Goal: Task Accomplishment & Management: Manage account settings

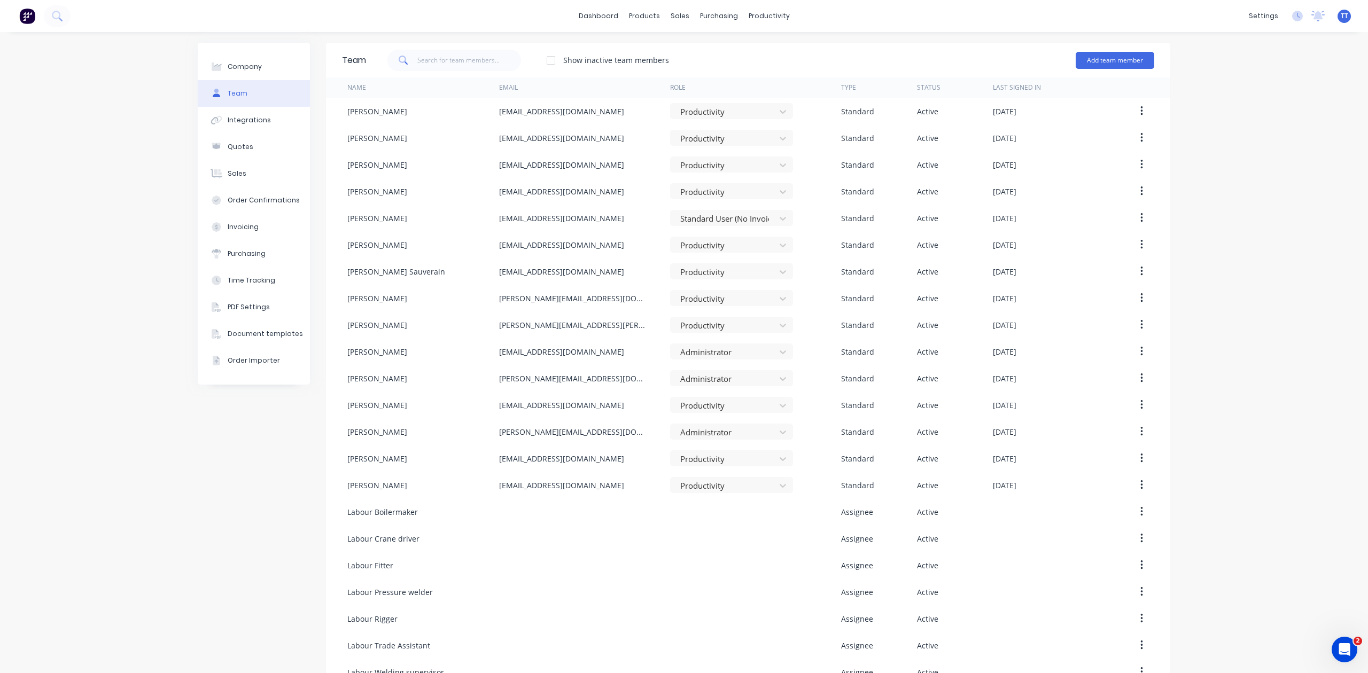
scroll to position [183, 0]
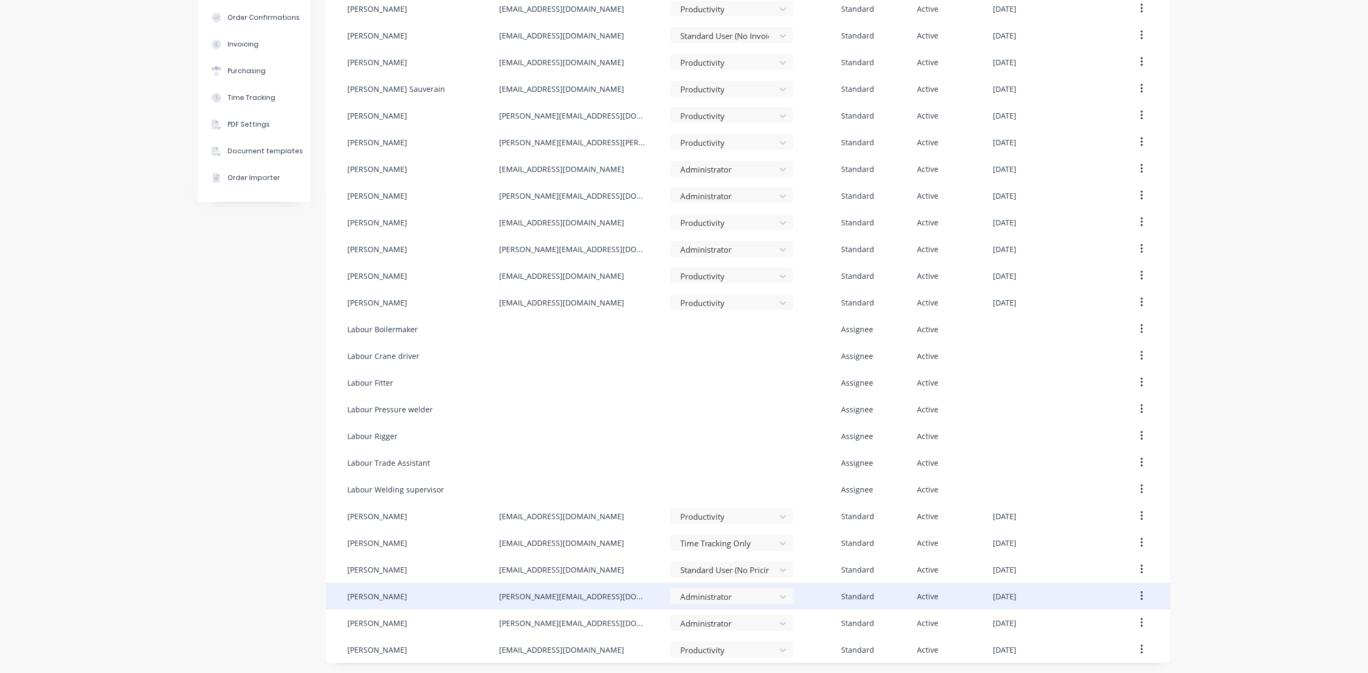
click at [1134, 594] on button "button" at bounding box center [1141, 596] width 25 height 19
click at [1067, 623] on div "Edit" at bounding box center [1104, 625] width 82 height 16
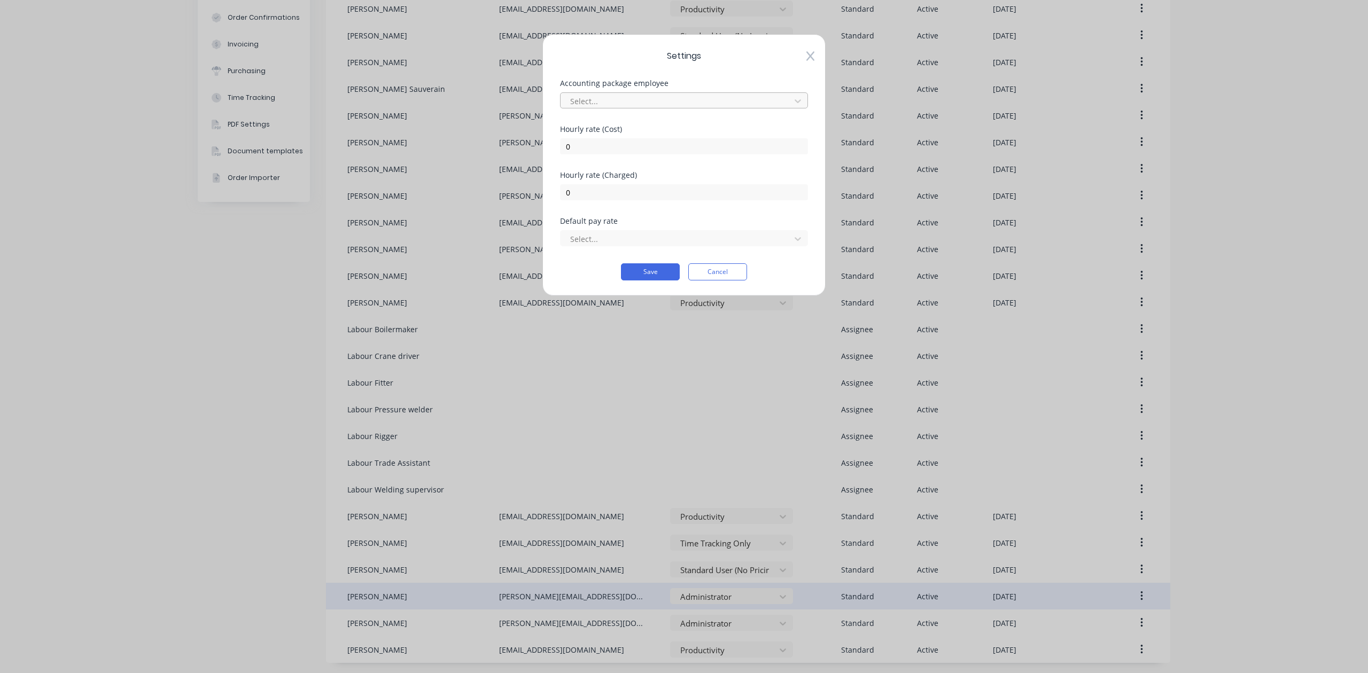
click at [599, 100] on div at bounding box center [677, 101] width 216 height 13
click at [585, 74] on div "Settings Accounting package employee Select... [DEMOGRAPHIC_DATA] rate (Cost) 0…" at bounding box center [684, 165] width 283 height 262
click at [590, 236] on div at bounding box center [677, 239] width 216 height 13
click at [624, 210] on div "Hourly rate (Charged) 0" at bounding box center [684, 195] width 248 height 46
click at [718, 274] on button "Cancel" at bounding box center [717, 272] width 59 height 17
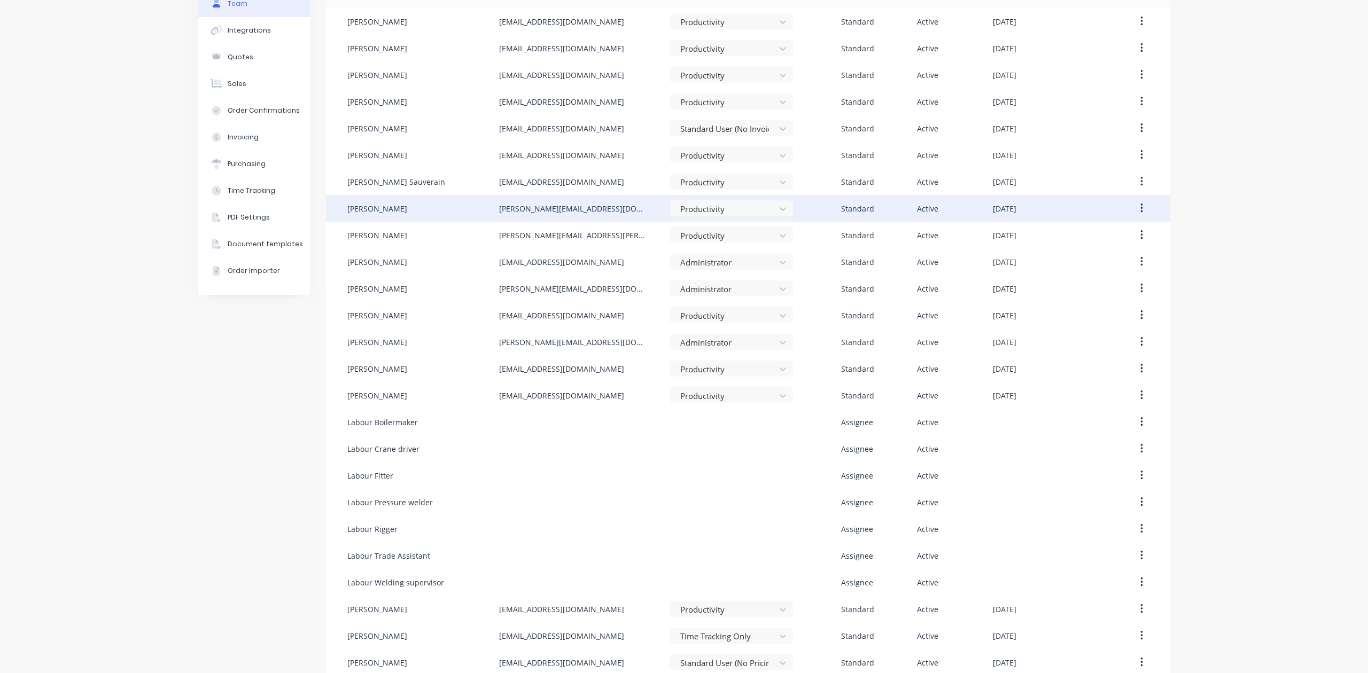
scroll to position [0, 0]
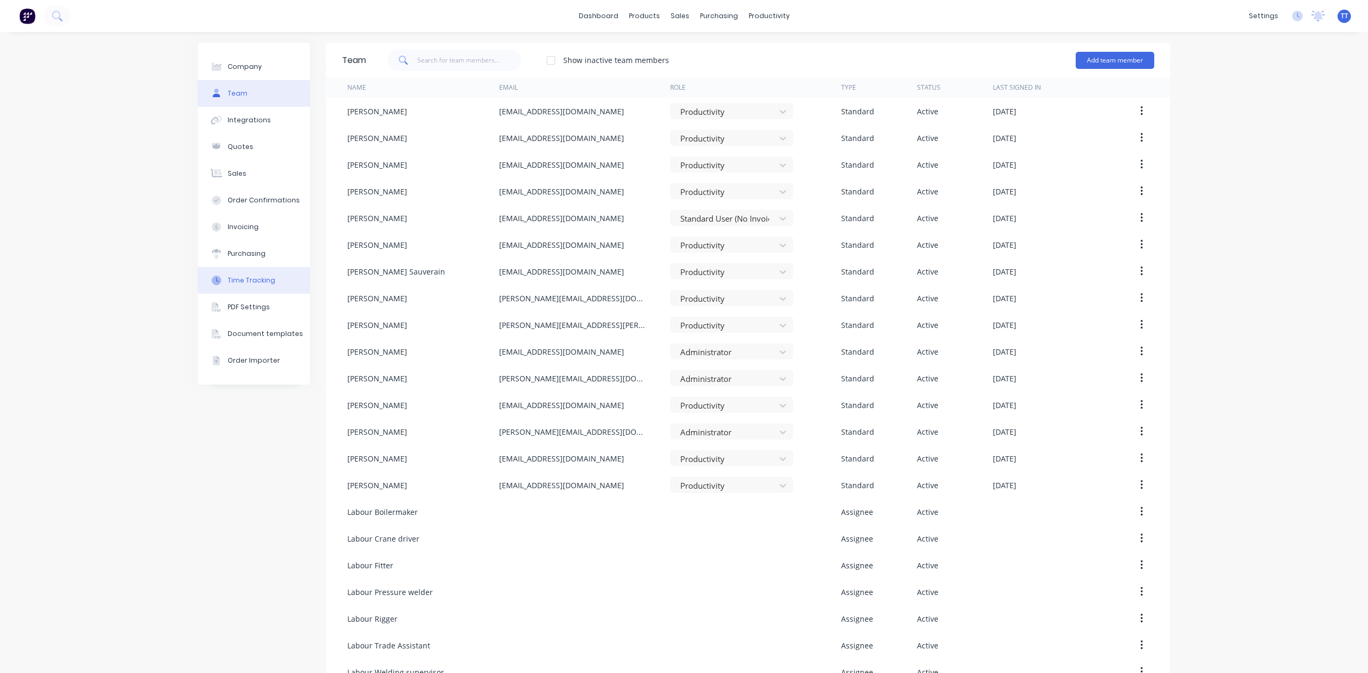
click at [240, 275] on button "Time Tracking" at bounding box center [254, 280] width 112 height 27
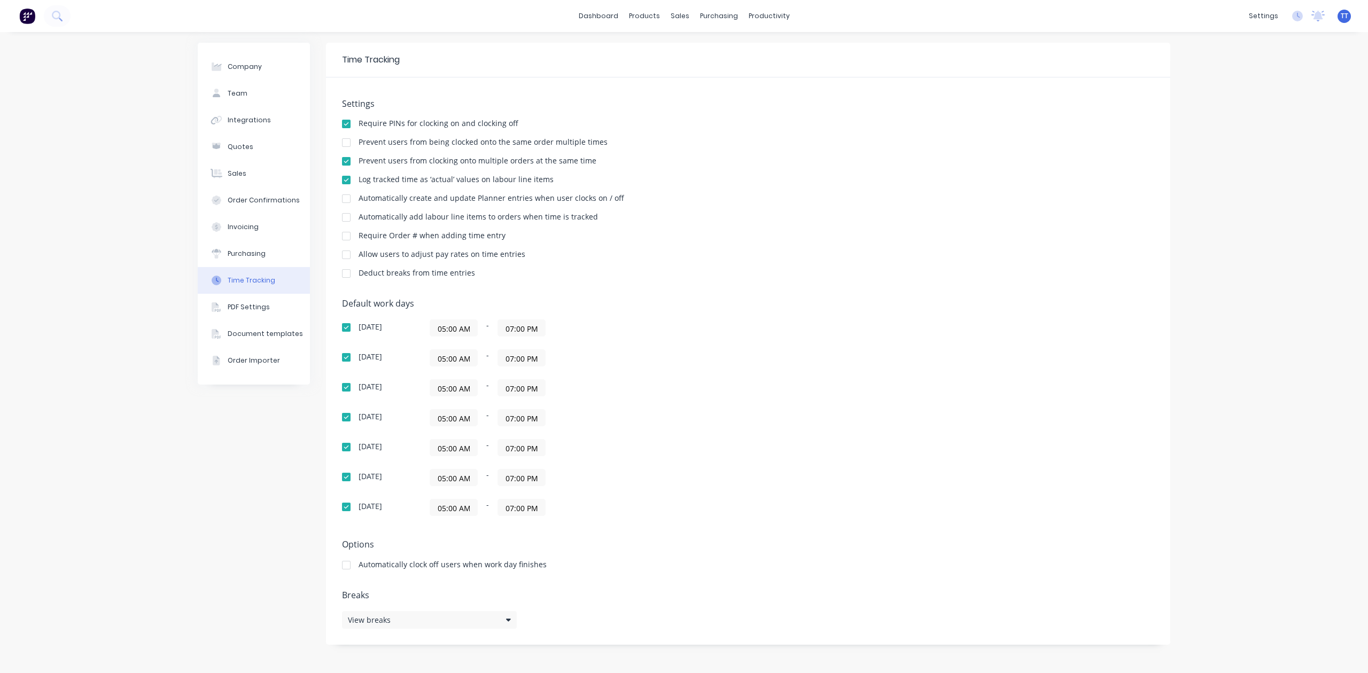
click at [467, 325] on input "05:00 AM" at bounding box center [453, 328] width 47 height 16
type input "12:00 AM"
click at [651, 397] on div "05:00 AM - 07:00 PM" at bounding box center [563, 388] width 267 height 17
click at [522, 331] on input "07:00 PM" at bounding box center [521, 328] width 47 height 16
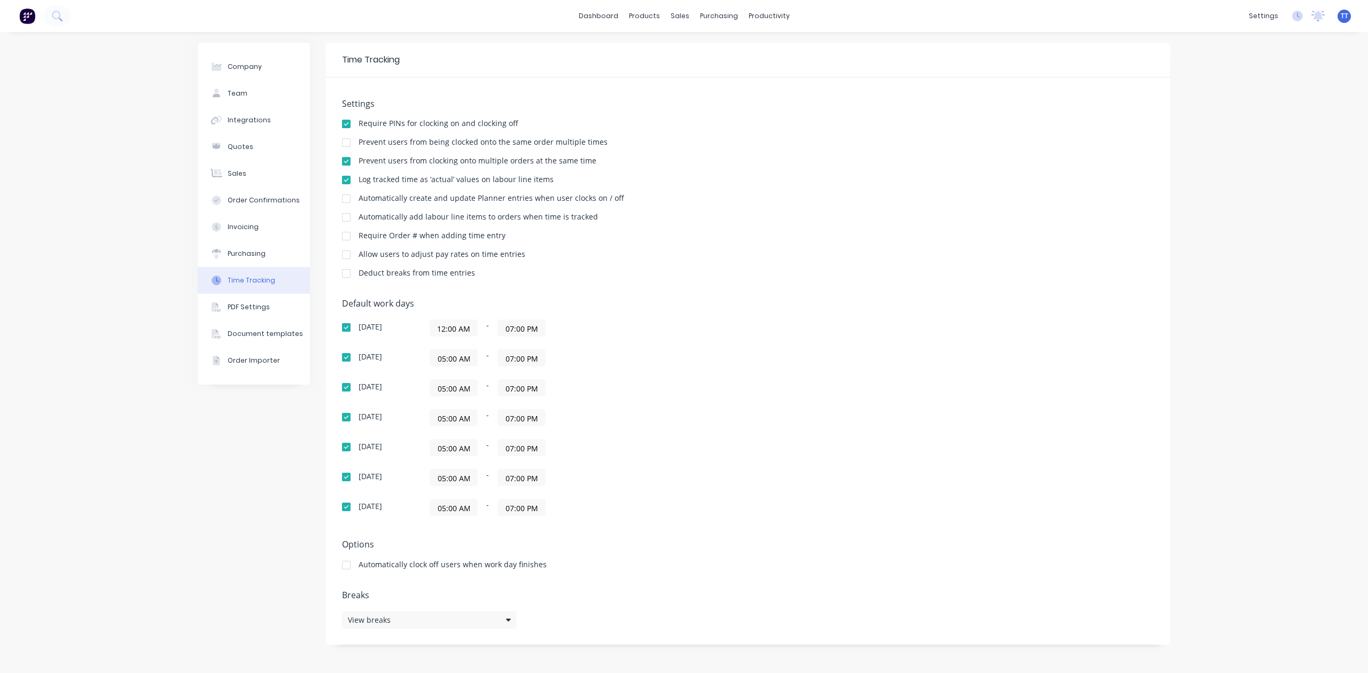
scroll to position [0, 0]
click at [522, 403] on div "11" at bounding box center [520, 404] width 26 height 18
type input "11:59 PM"
click at [651, 408] on div "[DATE] 12:00 AM - 11:59 PM [DATE] 05:00 AM - 07:00 PM [DATE] 05:00 AM - 07:00 P…" at bounding box center [529, 418] width 374 height 197
click at [452, 326] on input "12:00 AM" at bounding box center [453, 328] width 47 height 16
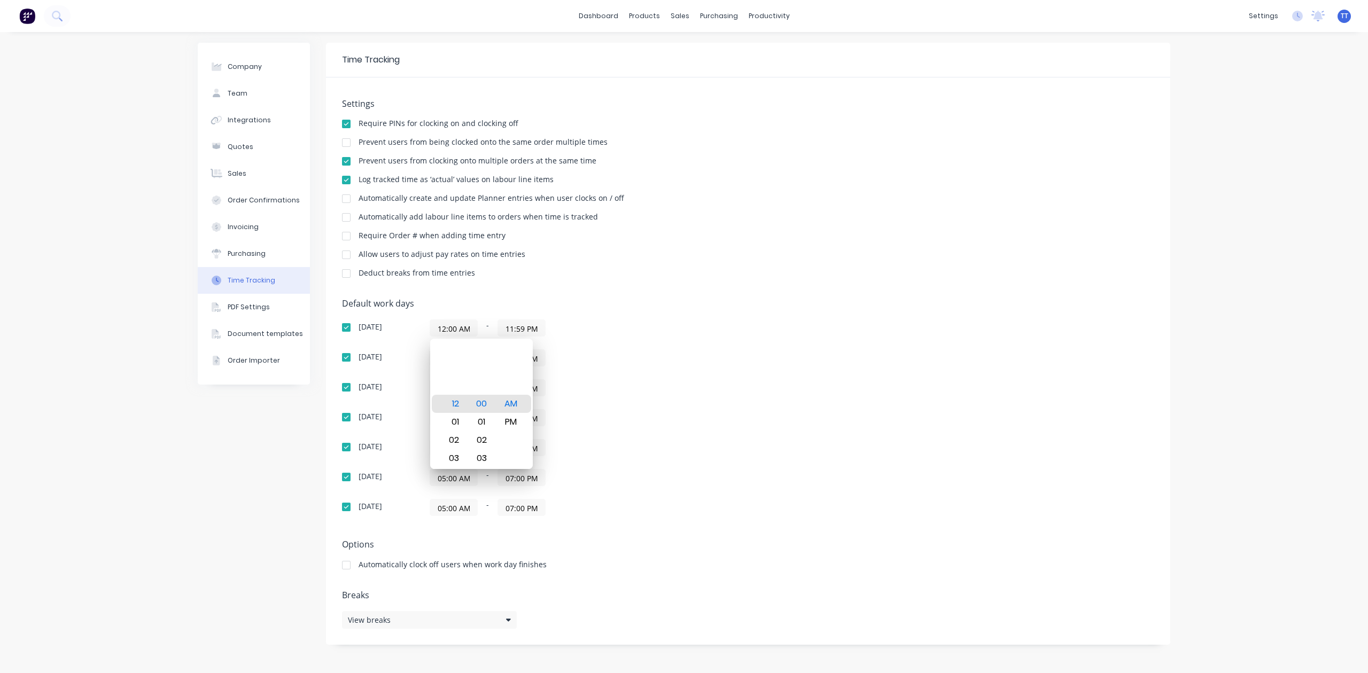
click at [461, 328] on input "12:00 AM" at bounding box center [453, 328] width 47 height 16
drag, startPoint x: 467, startPoint y: 328, endPoint x: 417, endPoint y: 325, distance: 50.3
click at [417, 325] on div "[DATE] 12:00 AM - 11:59 PM" at bounding box center [529, 328] width 374 height 17
click at [452, 358] on input "05:00 AM" at bounding box center [453, 358] width 47 height 16
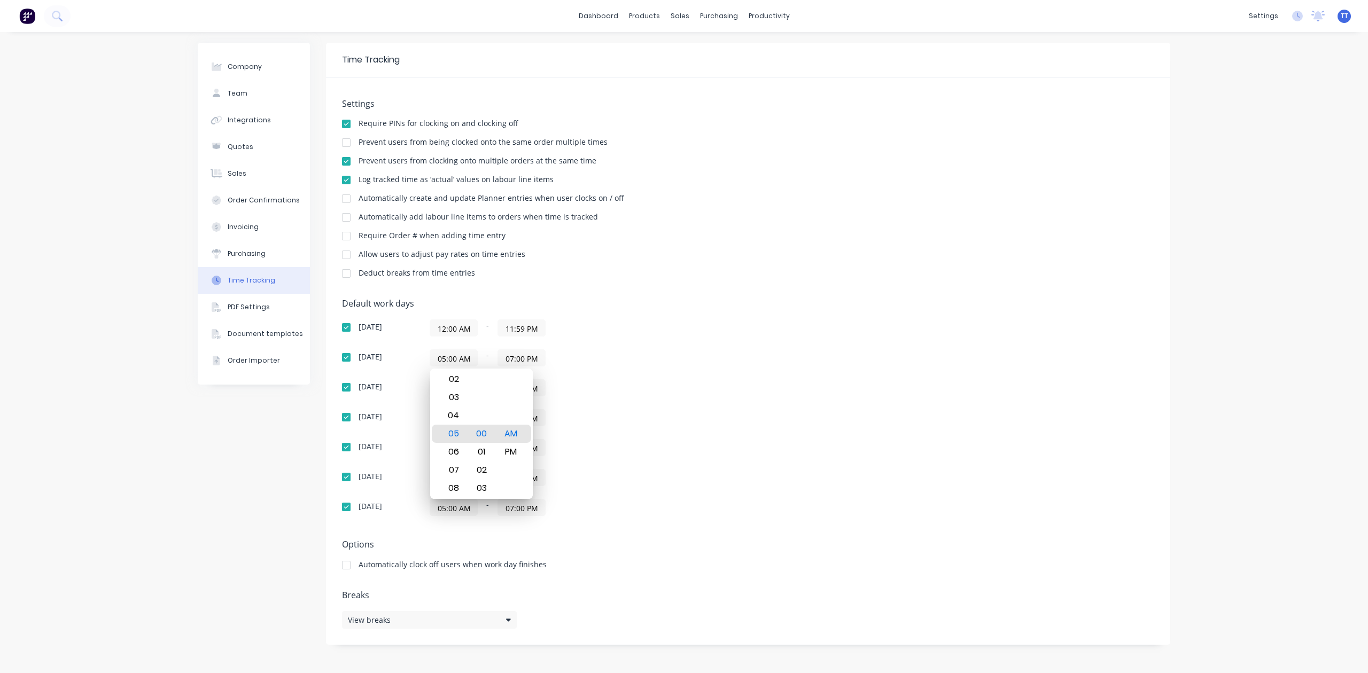
drag, startPoint x: 467, startPoint y: 359, endPoint x: 431, endPoint y: 361, distance: 35.9
click at [431, 361] on input "05:00 AM" at bounding box center [453, 358] width 47 height 16
click at [436, 359] on input "05:00 AM" at bounding box center [453, 358] width 47 height 16
drag, startPoint x: 436, startPoint y: 357, endPoint x: 487, endPoint y: 359, distance: 51.4
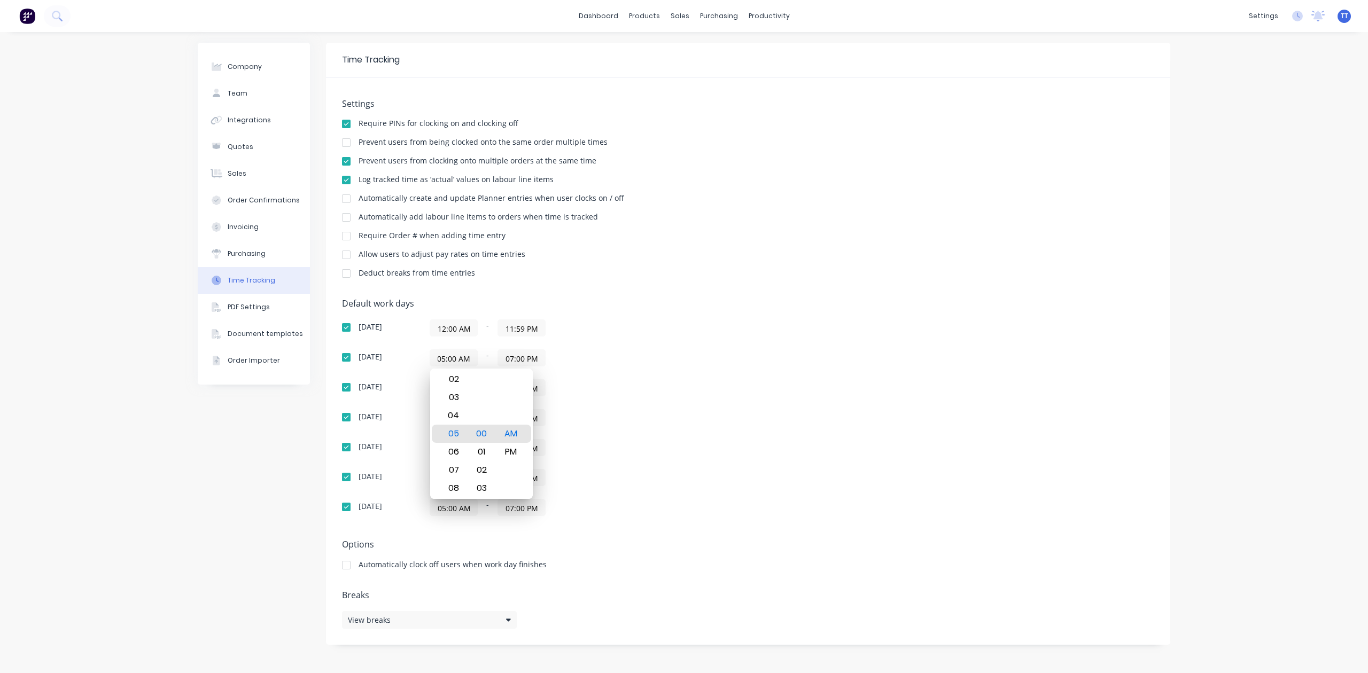
click at [487, 359] on div "05:00 AM - 07:00 PM" at bounding box center [563, 358] width 267 height 17
paste input "12"
type input "12:00 AM"
drag, startPoint x: 438, startPoint y: 391, endPoint x: 479, endPoint y: 391, distance: 41.2
click at [479, 391] on div "05:00 AM - 07:00 PM" at bounding box center [563, 388] width 267 height 17
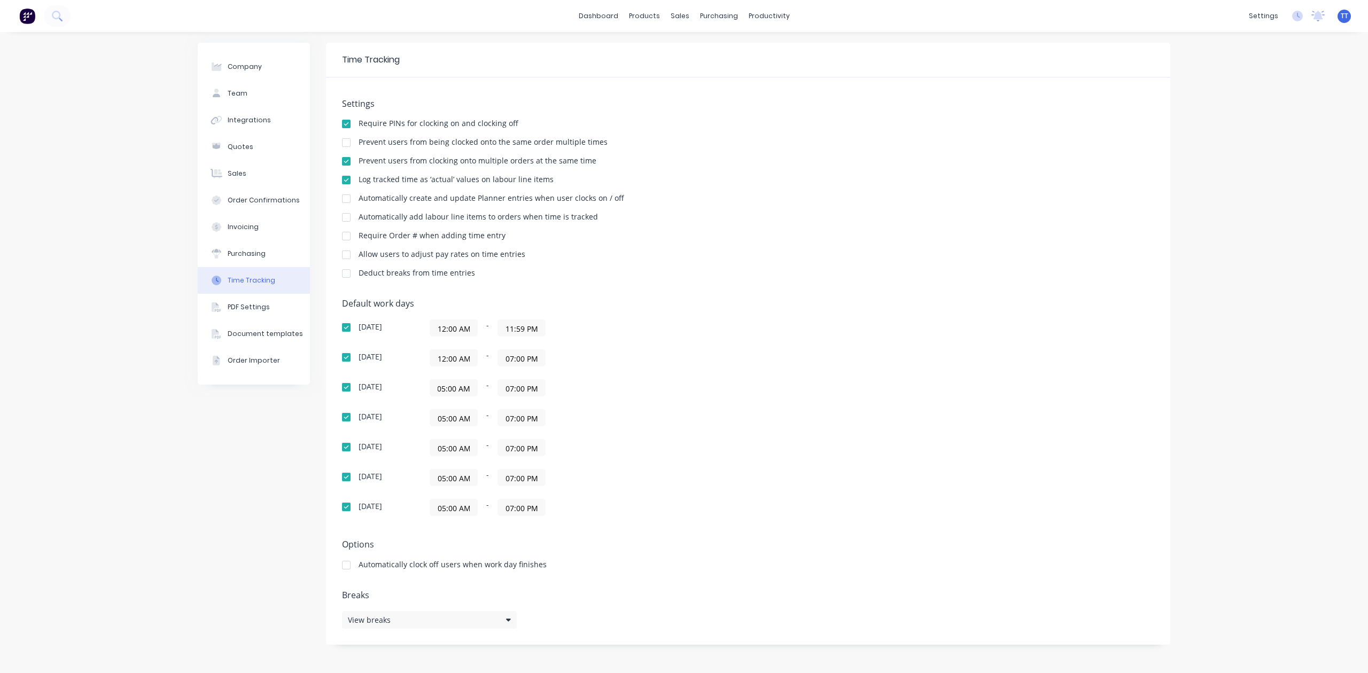
paste input "12"
type input "12:00 AM"
drag, startPoint x: 437, startPoint y: 417, endPoint x: 475, endPoint y: 417, distance: 38.0
click at [475, 417] on input "05:00 AM" at bounding box center [453, 418] width 47 height 16
paste input "12"
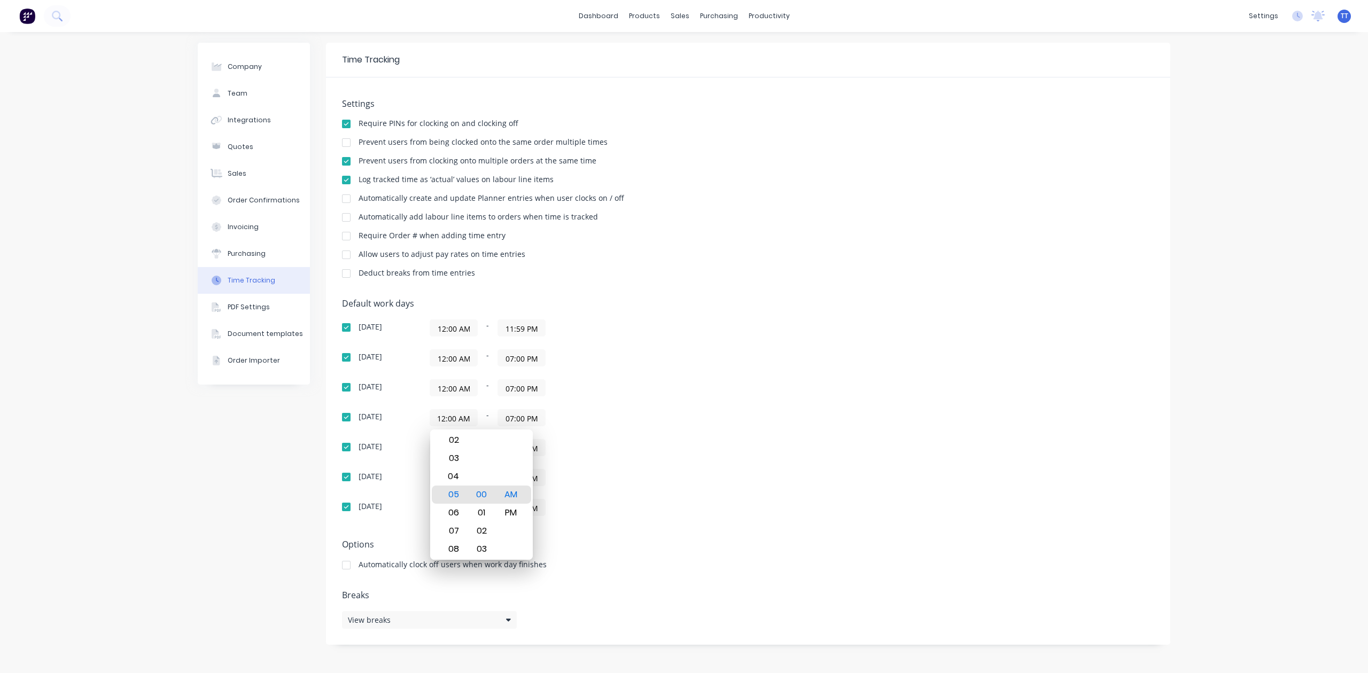
type input "12:00 AM"
click at [612, 460] on div "[DATE] 12:00 AM - 11:59 PM [DATE] 12:00 AM - 07:00 PM [DATE] 12:00 AM - 07:00 P…" at bounding box center [529, 418] width 374 height 197
drag, startPoint x: 436, startPoint y: 449, endPoint x: 490, endPoint y: 449, distance: 53.5
click at [490, 449] on div "05:00 AM - 07:00 PM" at bounding box center [563, 447] width 267 height 17
paste input "12"
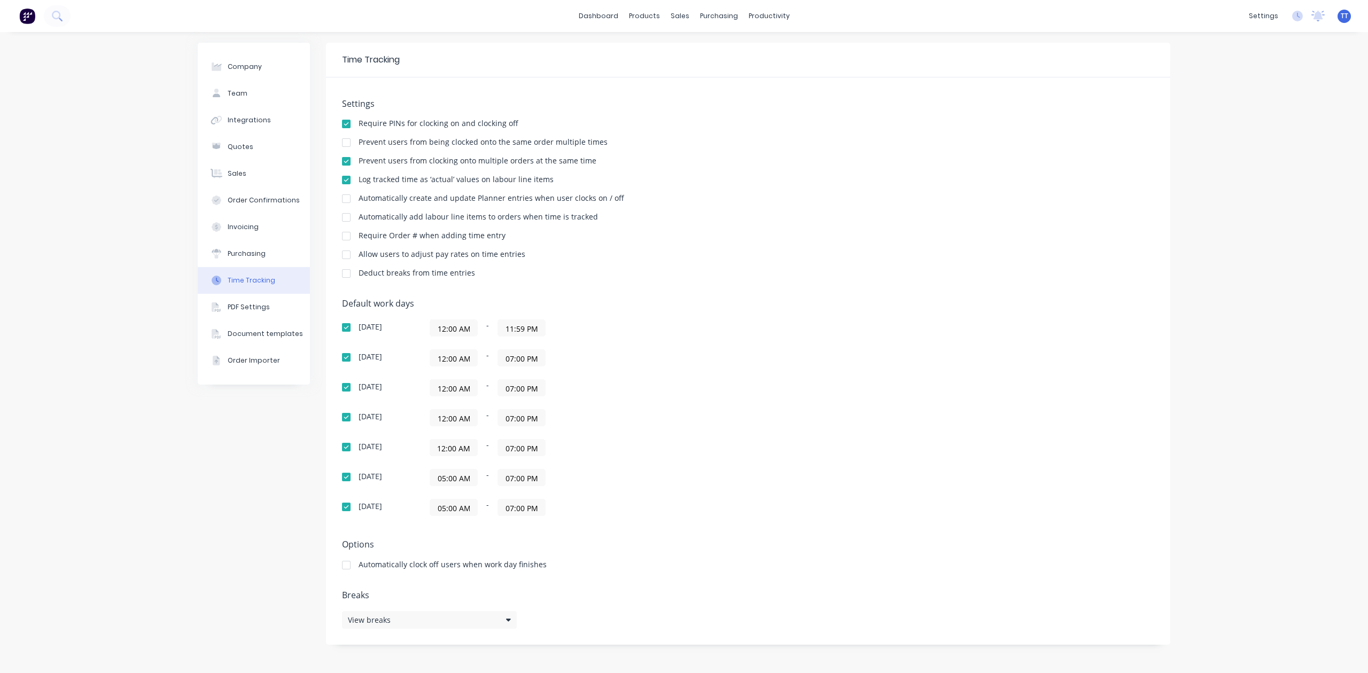
type input "12:00 AM"
drag, startPoint x: 437, startPoint y: 482, endPoint x: 495, endPoint y: 481, distance: 58.3
click at [495, 481] on div "05:00 AM - 07:00 PM" at bounding box center [563, 477] width 267 height 17
paste input "12"
type input "12:00 AM"
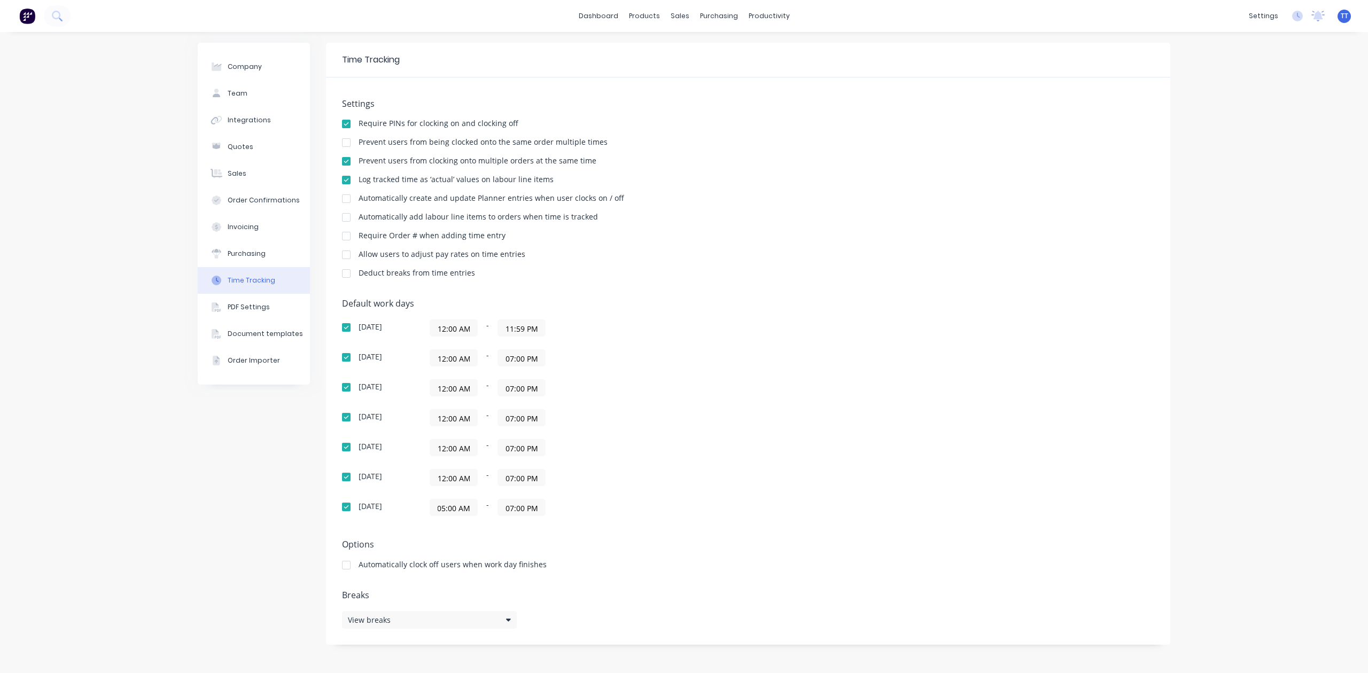
drag, startPoint x: 435, startPoint y: 512, endPoint x: 471, endPoint y: 514, distance: 36.4
click at [471, 514] on input "05:00 AM" at bounding box center [453, 508] width 47 height 16
paste input "12"
type input "12:00 AM"
click at [518, 331] on input "11:59 PM" at bounding box center [521, 328] width 47 height 16
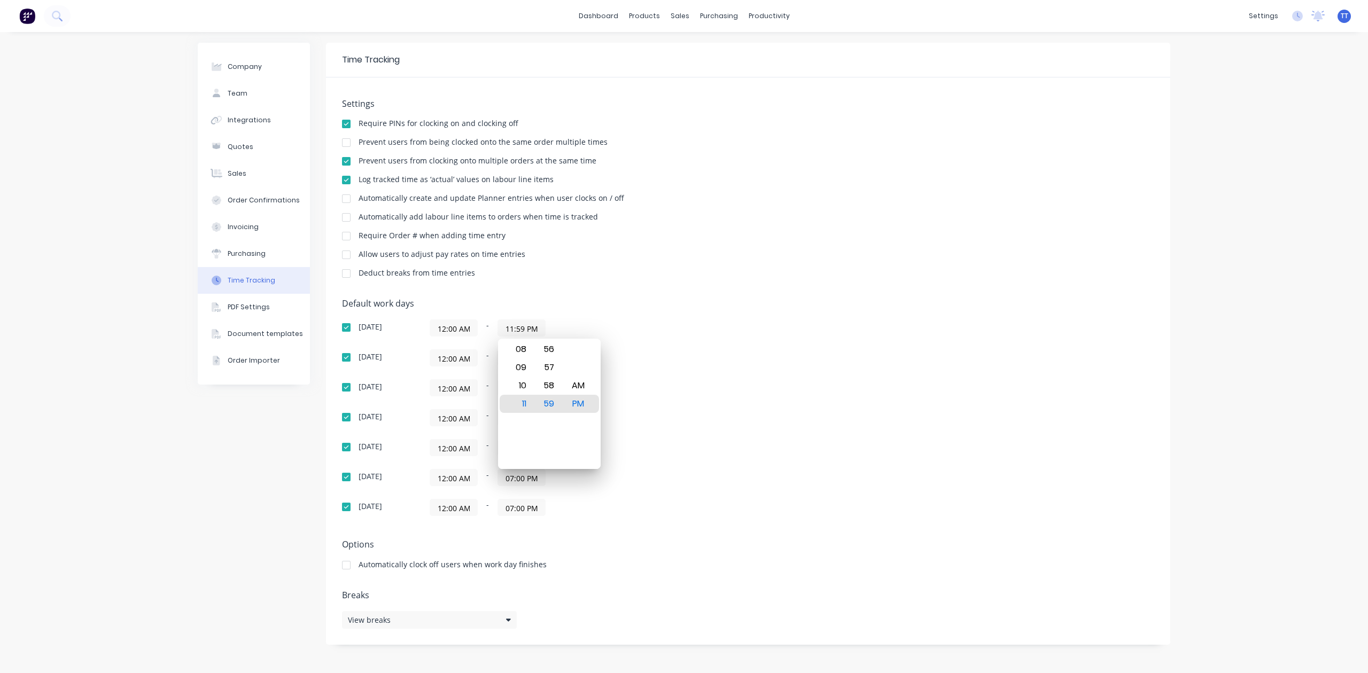
scroll to position [0, 0]
drag, startPoint x: 505, startPoint y: 328, endPoint x: 566, endPoint y: 335, distance: 60.8
click at [564, 335] on div "12:00 AM - 11:59 PM" at bounding box center [563, 328] width 267 height 17
click at [511, 362] on input "07:00 PM" at bounding box center [521, 358] width 47 height 16
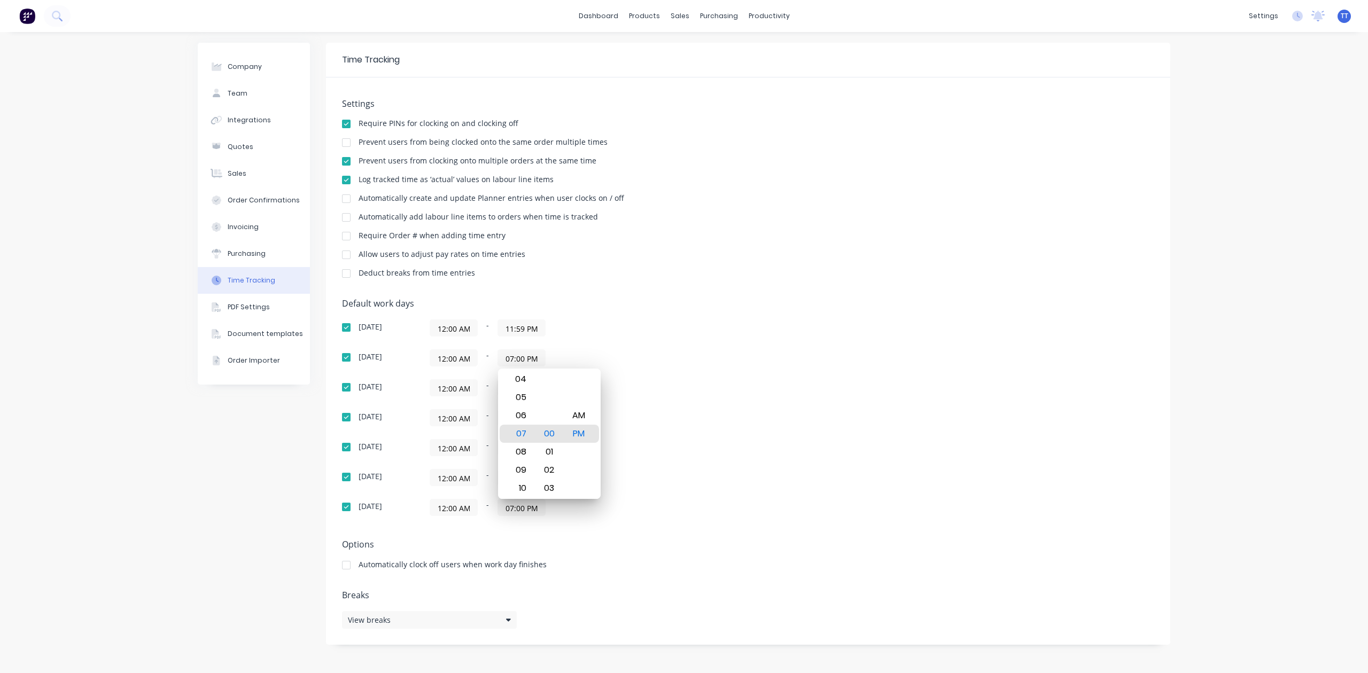
paste input "11:59 PM"
click at [624, 344] on div "[DATE] 12:00 AM - 11:59 PM [DATE] 12:00 AM - 01:00 AM [DATE] 12:00 AM - 07:00 P…" at bounding box center [529, 418] width 374 height 197
click at [513, 358] on input "01:00 AM" at bounding box center [521, 358] width 47 height 16
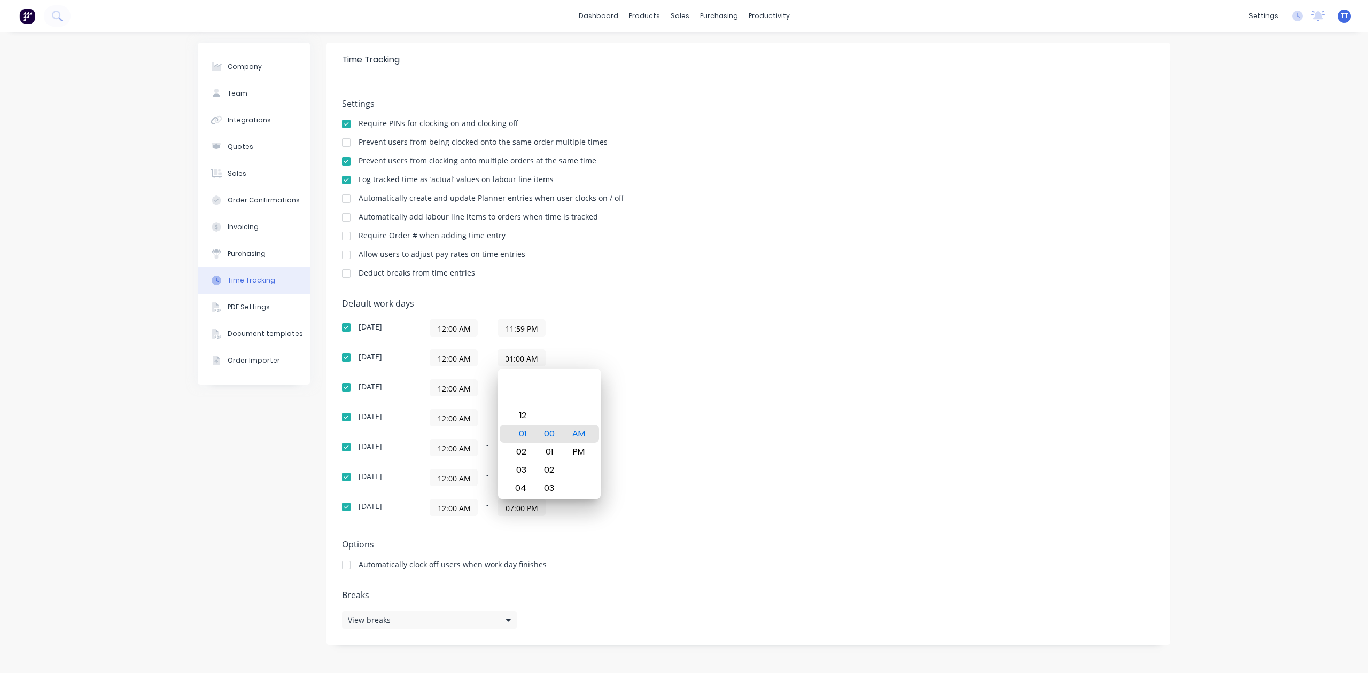
drag, startPoint x: 504, startPoint y: 358, endPoint x: 584, endPoint y: 357, distance: 80.7
click at [583, 357] on div "12:00 AM - 01:00 AM" at bounding box center [563, 358] width 267 height 17
paste input "11:59 P"
type input "11:59 PM"
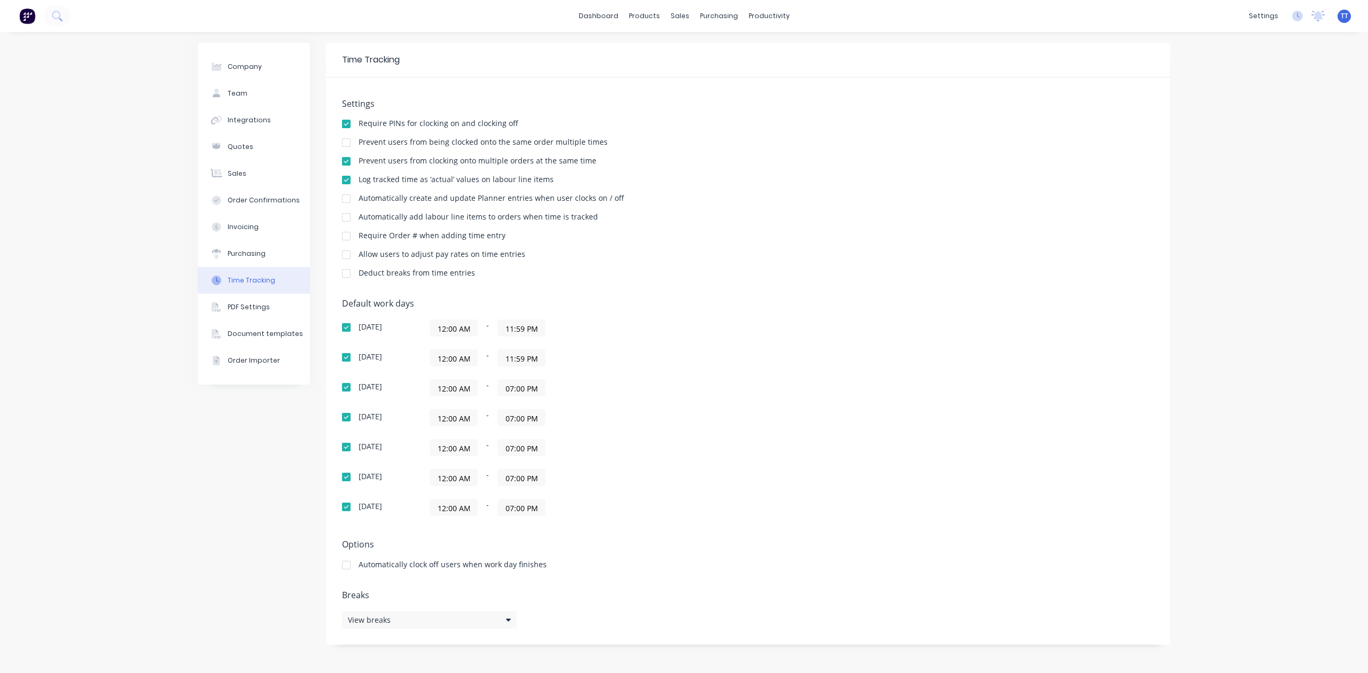
drag, startPoint x: 512, startPoint y: 390, endPoint x: 548, endPoint y: 387, distance: 37.0
click at [548, 387] on div "12:00 AM - 07:00 PM" at bounding box center [563, 388] width 267 height 17
paste input "11:59"
type input "11:59 PM"
drag, startPoint x: 502, startPoint y: 420, endPoint x: 569, endPoint y: 426, distance: 66.5
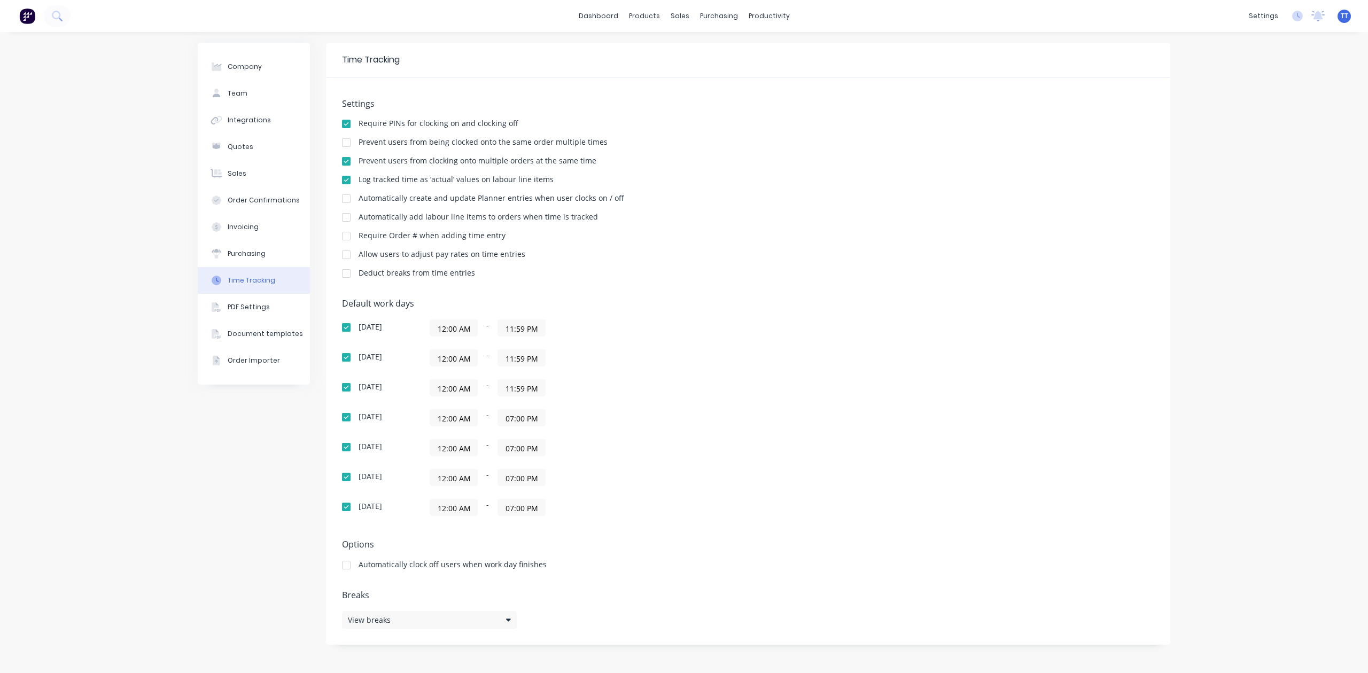
click at [571, 422] on div "12:00 AM - 07:00 PM" at bounding box center [563, 417] width 267 height 17
paste input "11:59"
type input "11:59 PM"
drag, startPoint x: 524, startPoint y: 450, endPoint x: 595, endPoint y: 445, distance: 71.8
click at [595, 445] on div "12:00 AM - 07:00 PM" at bounding box center [563, 447] width 267 height 17
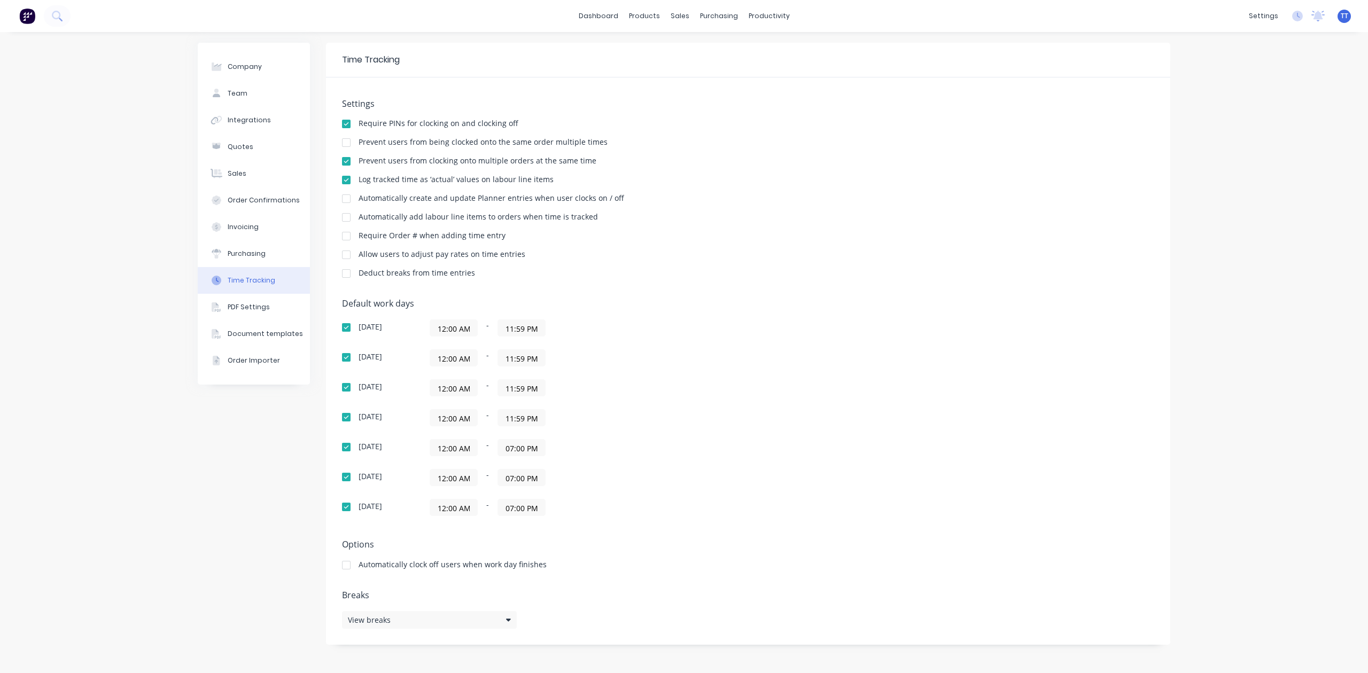
paste input "11:59"
type input "11:59 PM"
drag, startPoint x: 501, startPoint y: 481, endPoint x: 599, endPoint y: 478, distance: 97.9
click at [599, 478] on div "12:00 AM - 07:00 PM" at bounding box center [563, 477] width 267 height 17
paste input "11:59"
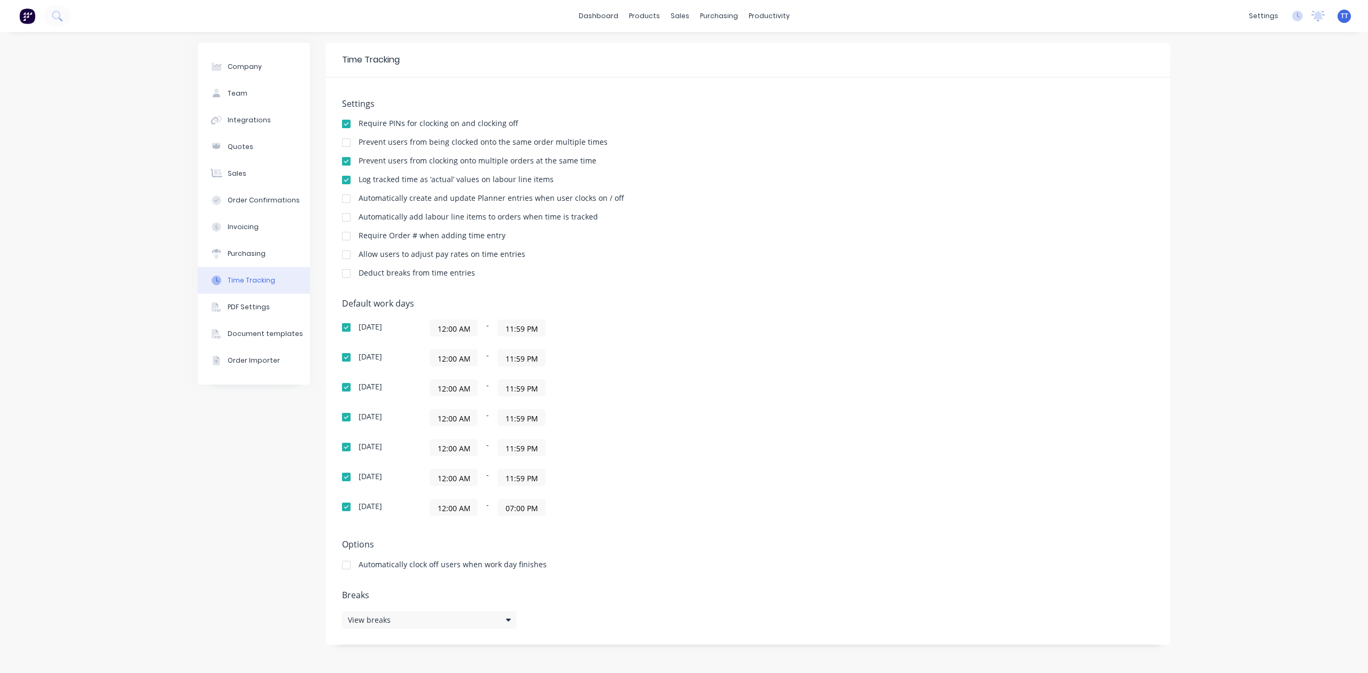
type input "11:59 PM"
drag, startPoint x: 505, startPoint y: 512, endPoint x: 621, endPoint y: 499, distance: 116.8
click at [599, 505] on div "12:00 AM - 07:00 PM" at bounding box center [563, 507] width 267 height 17
paste input "11:59"
type input "11:59 PM"
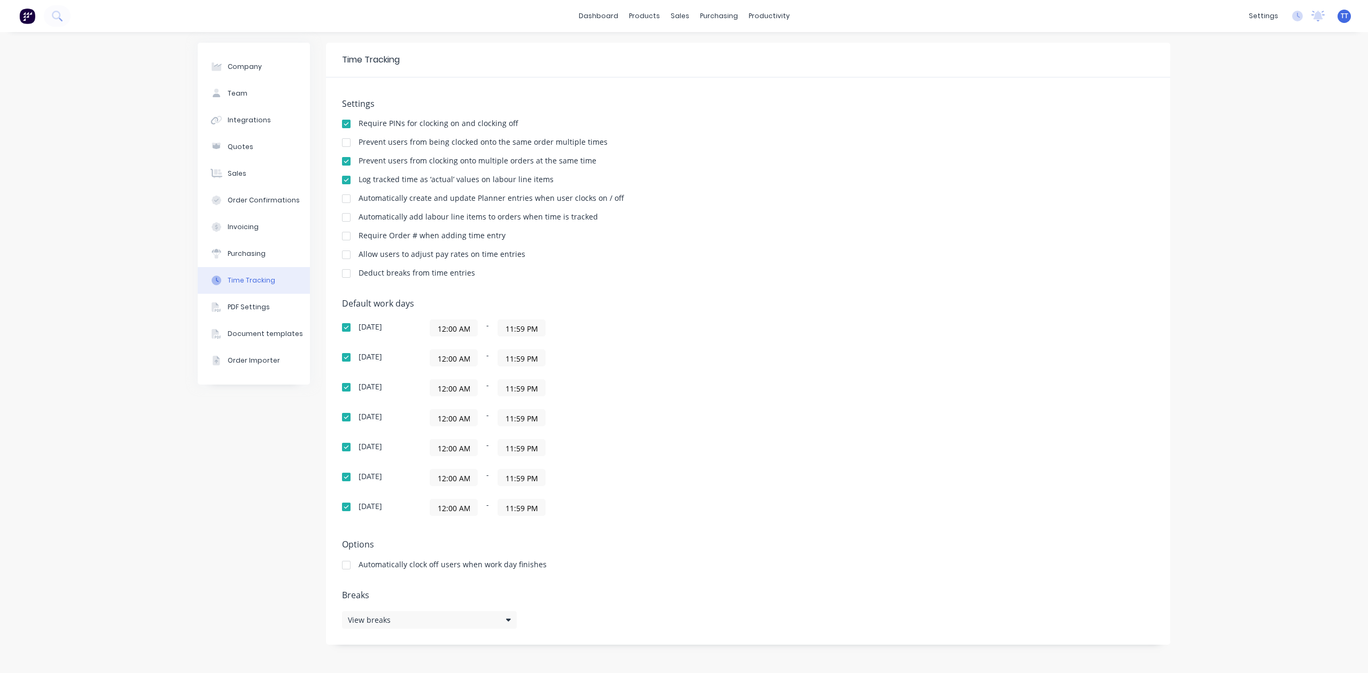
click at [668, 445] on div "12:00 AM - 11:59 PM" at bounding box center [563, 447] width 267 height 17
click at [719, 360] on div "Default work days [DATE] 12:00 AM - 11:59 PM [DATE] 12:00 AM - 11:59 PM [DATE] …" at bounding box center [748, 414] width 812 height 230
click at [246, 68] on div "Company" at bounding box center [245, 67] width 34 height 10
select select "AU"
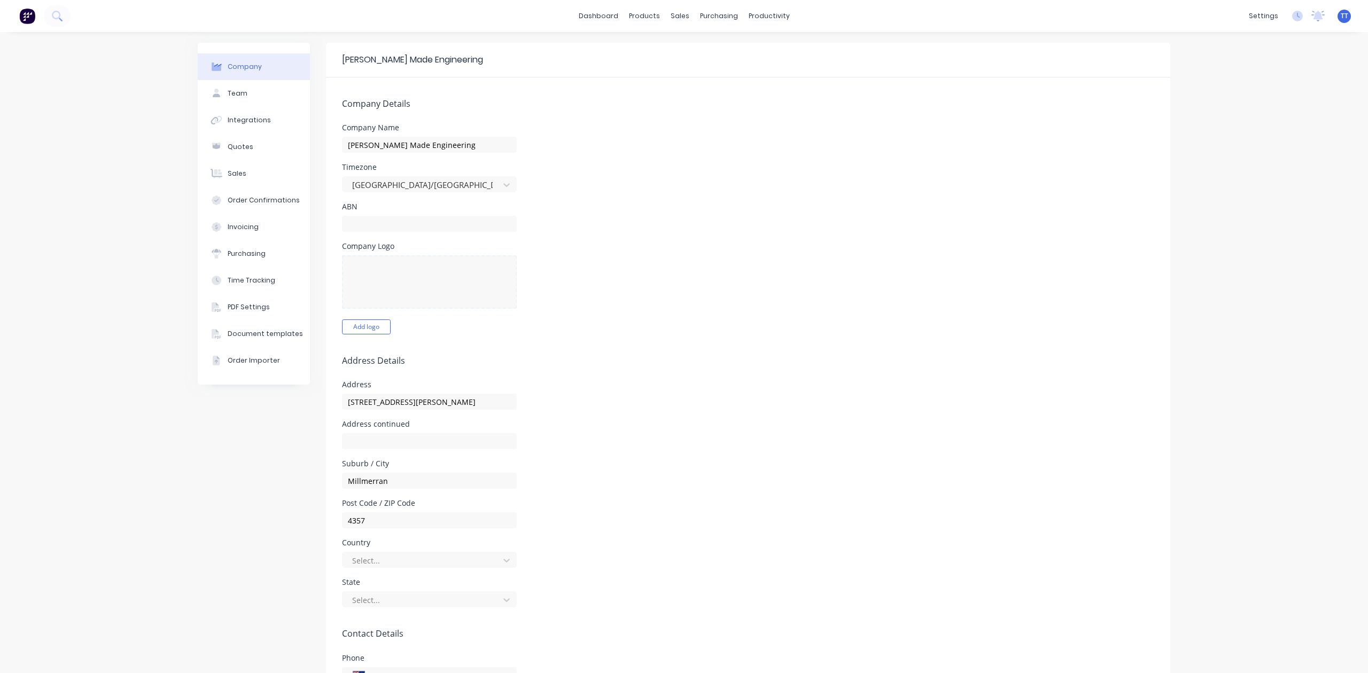
click at [670, 282] on div "Company Logo Add logo" at bounding box center [748, 289] width 812 height 92
click at [488, 558] on div at bounding box center [422, 560] width 143 height 13
click at [368, 586] on div "[GEOGRAPHIC_DATA]" at bounding box center [429, 585] width 175 height 20
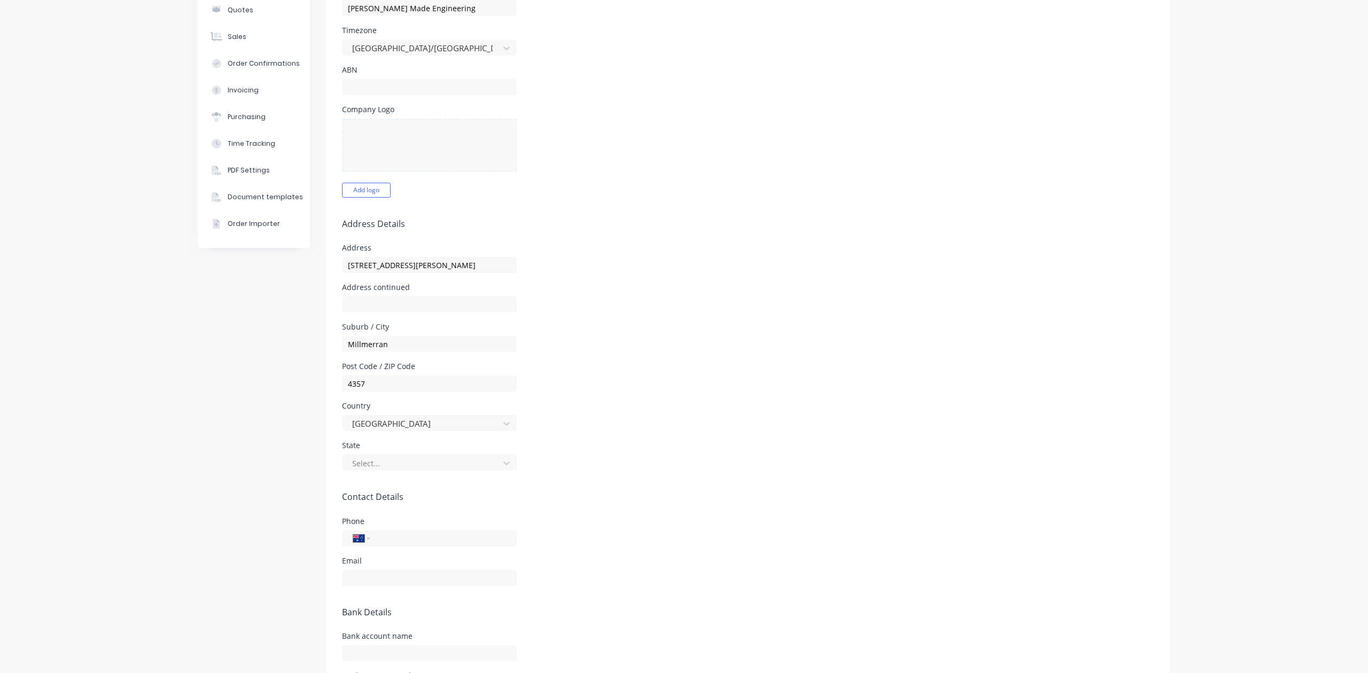
scroll to position [142, 0]
click at [415, 459] on div at bounding box center [422, 458] width 143 height 13
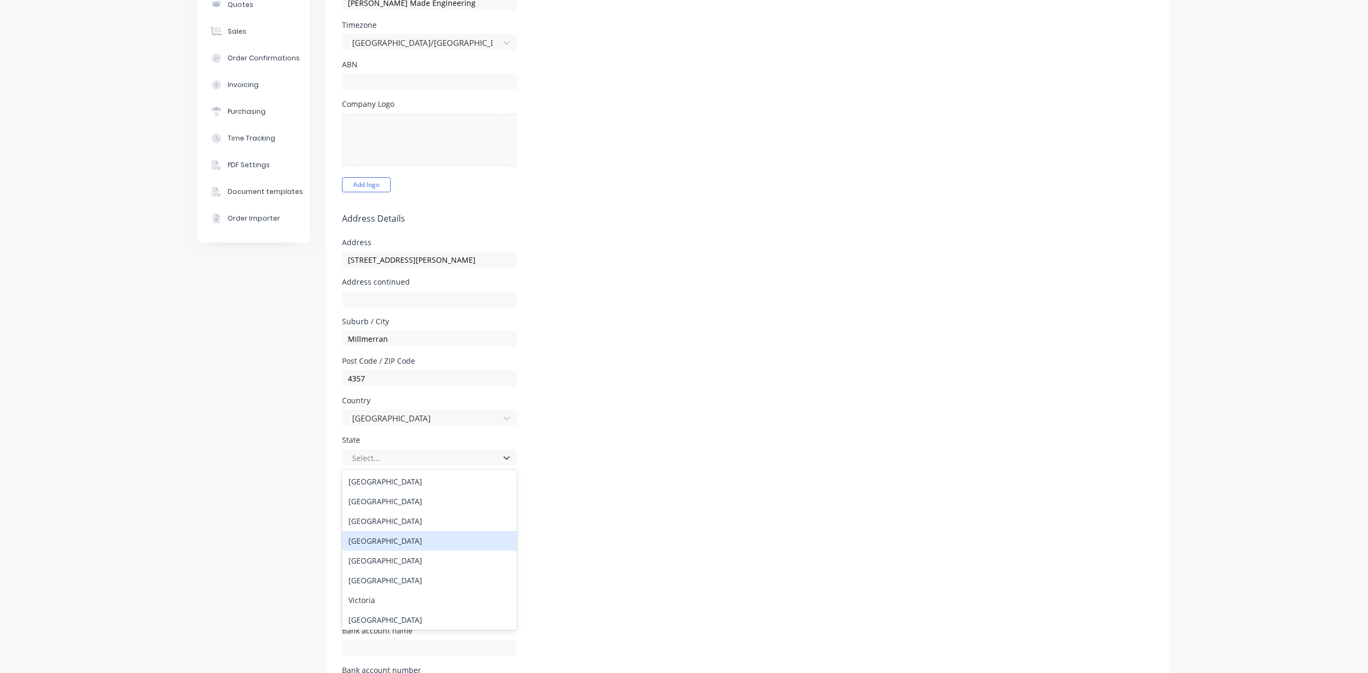
click at [385, 542] on div "[GEOGRAPHIC_DATA]" at bounding box center [429, 541] width 175 height 20
click at [695, 464] on div "State [GEOGRAPHIC_DATA]" at bounding box center [748, 451] width 812 height 29
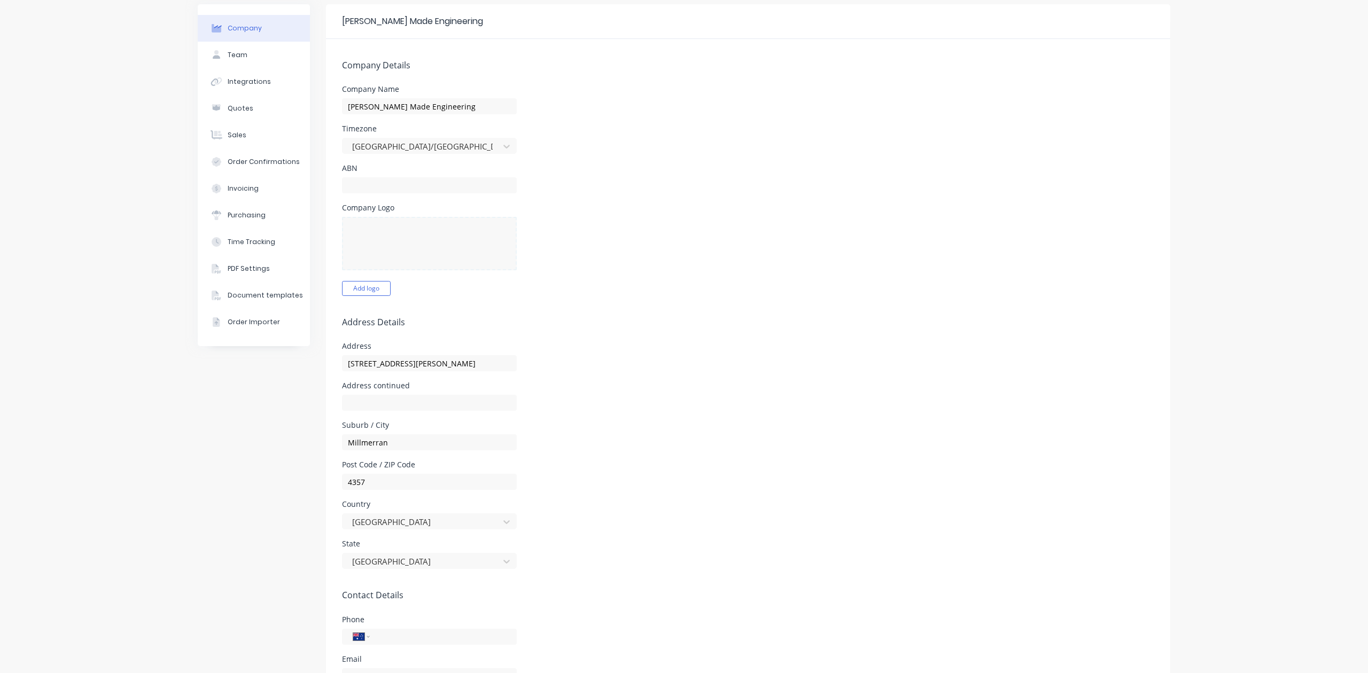
scroll to position [0, 0]
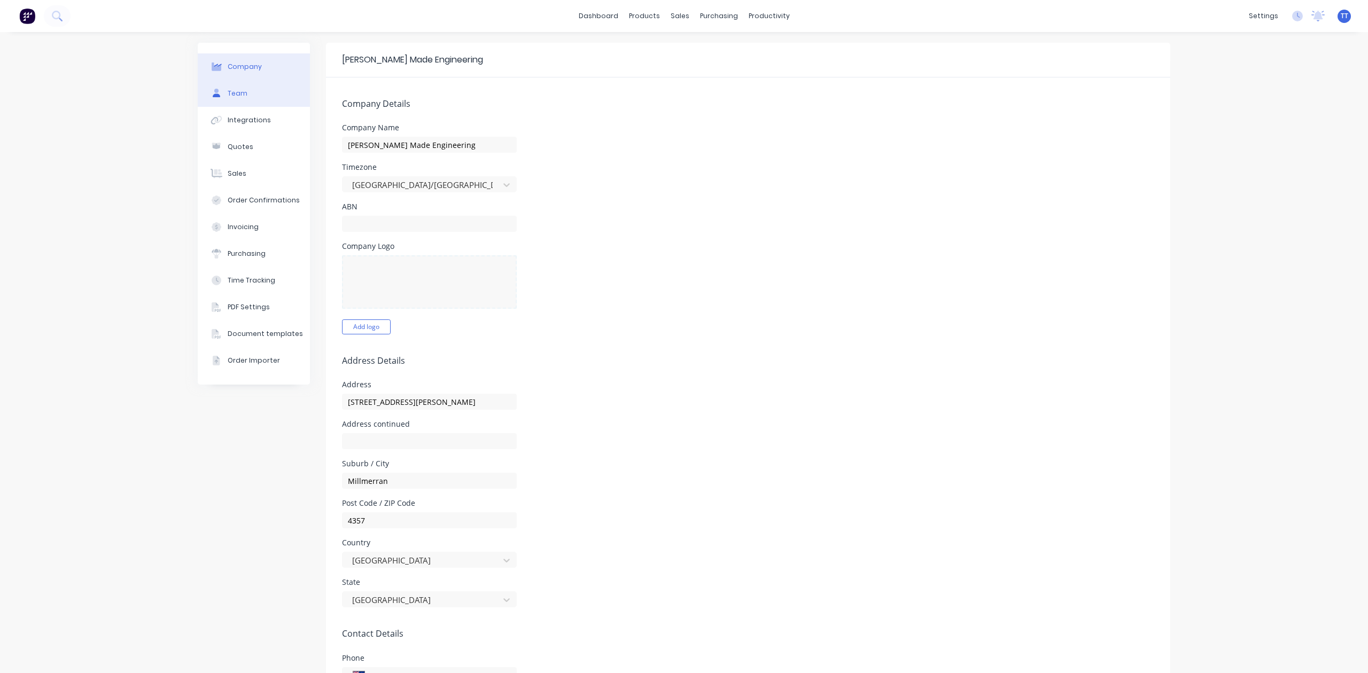
click at [240, 95] on div "Team" at bounding box center [238, 94] width 20 height 10
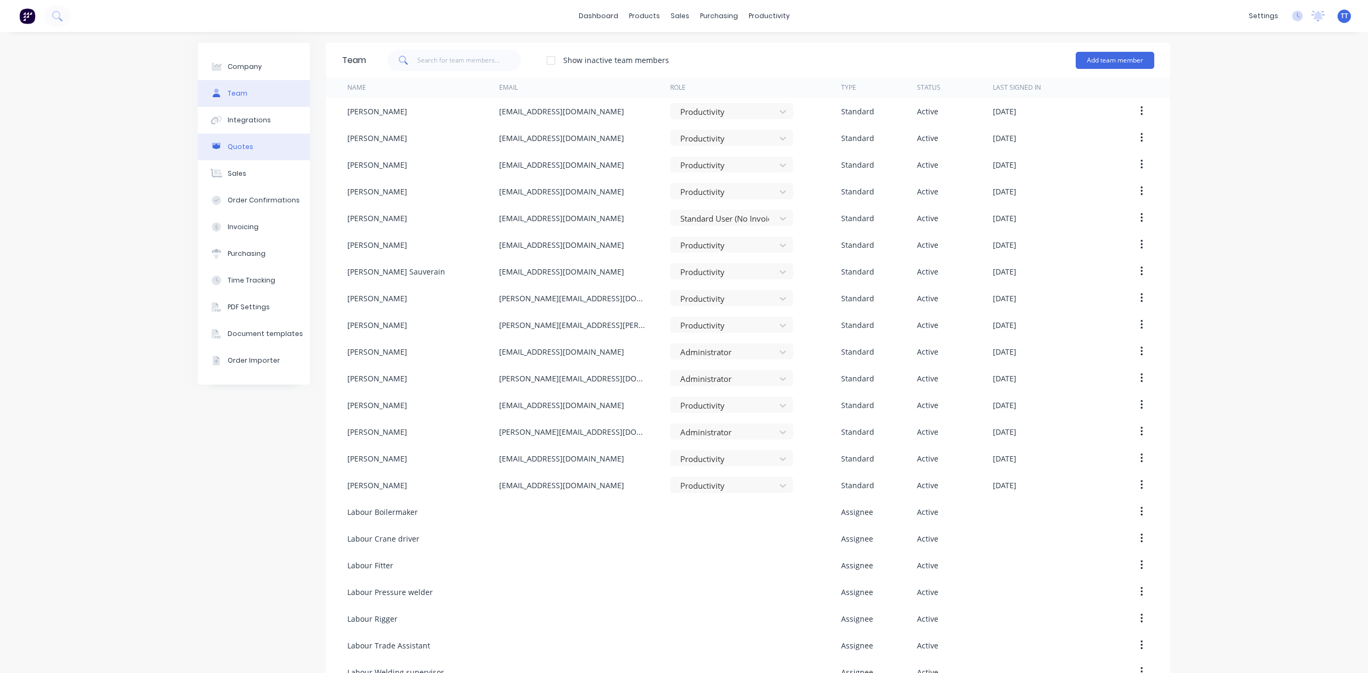
click at [229, 146] on div "Quotes" at bounding box center [241, 147] width 26 height 10
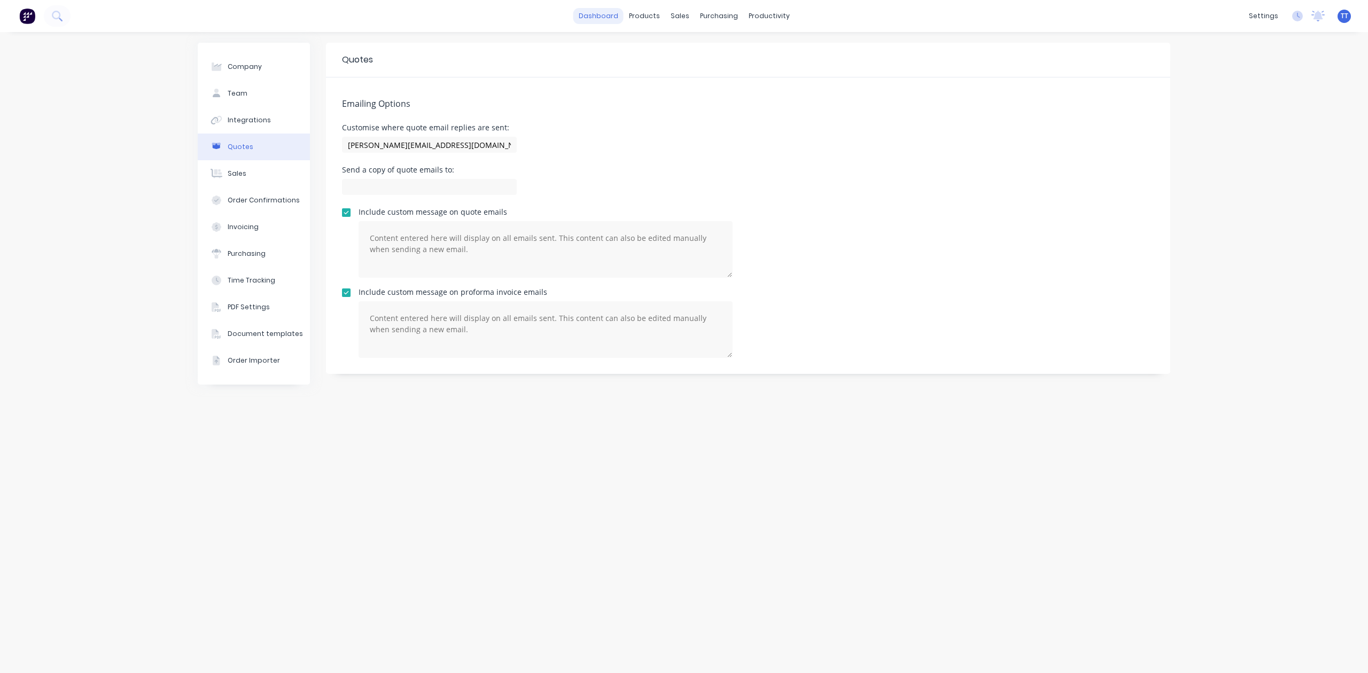
click at [597, 16] on link "dashboard" at bounding box center [599, 16] width 50 height 16
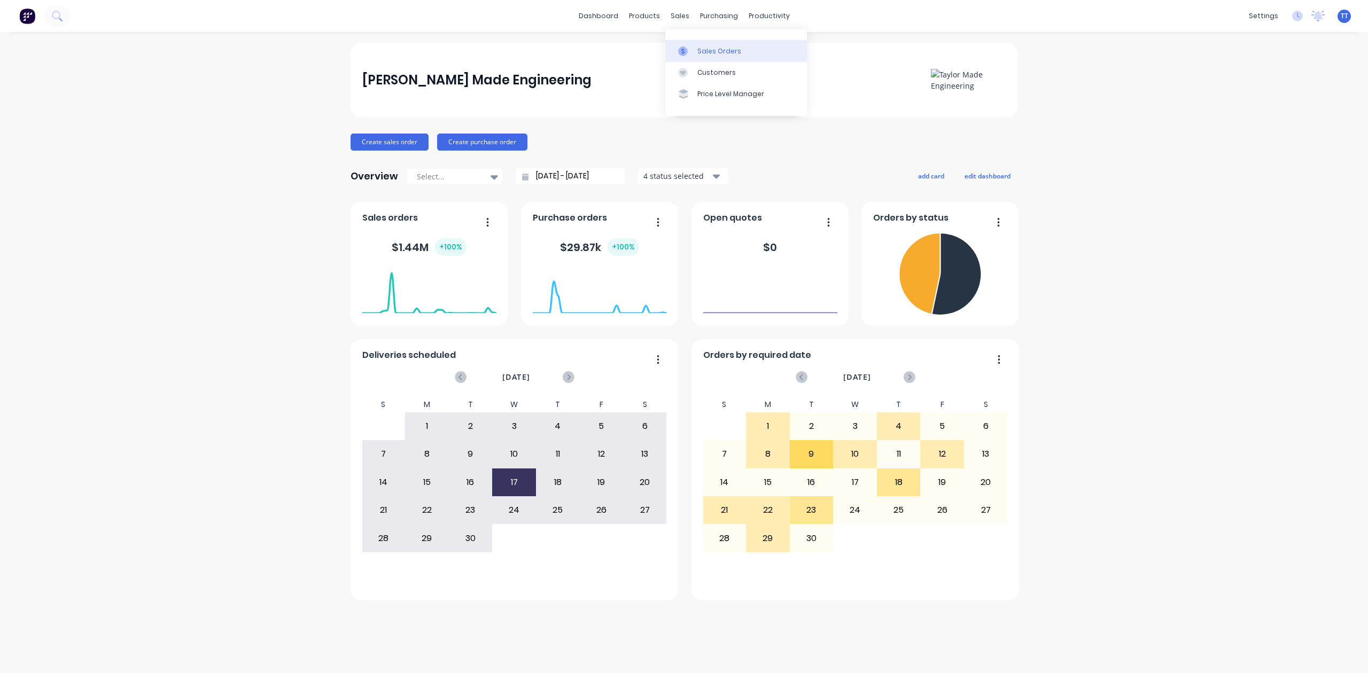
click at [716, 52] on div "Sales Orders" at bounding box center [720, 52] width 44 height 10
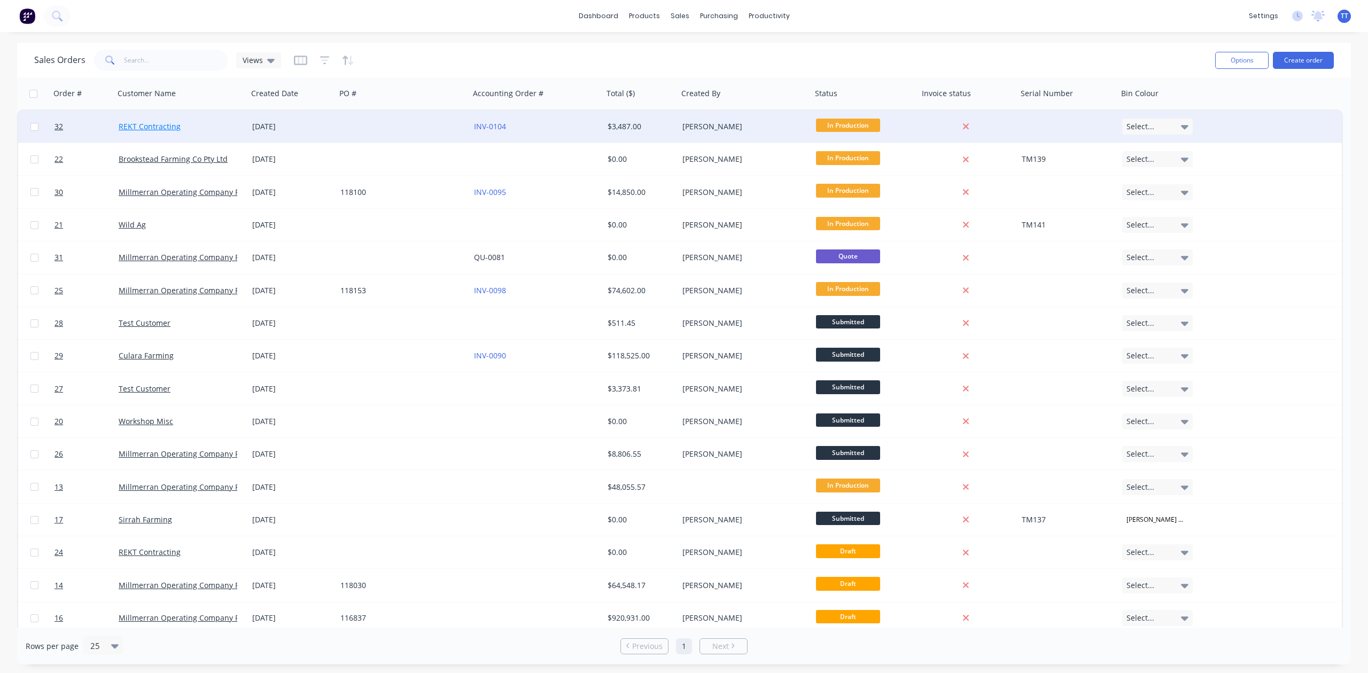
click at [152, 130] on link "REKT Contracting" at bounding box center [150, 126] width 62 height 10
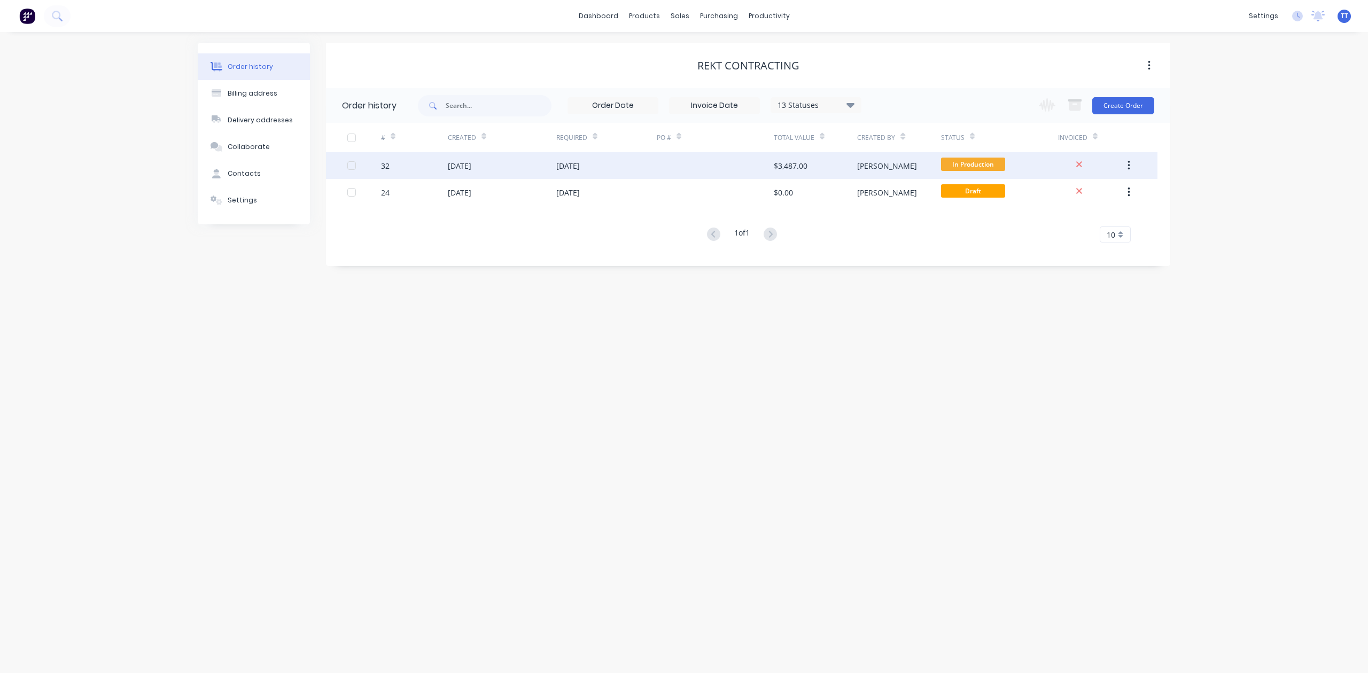
click at [586, 157] on div "[DATE]" at bounding box center [606, 165] width 100 height 27
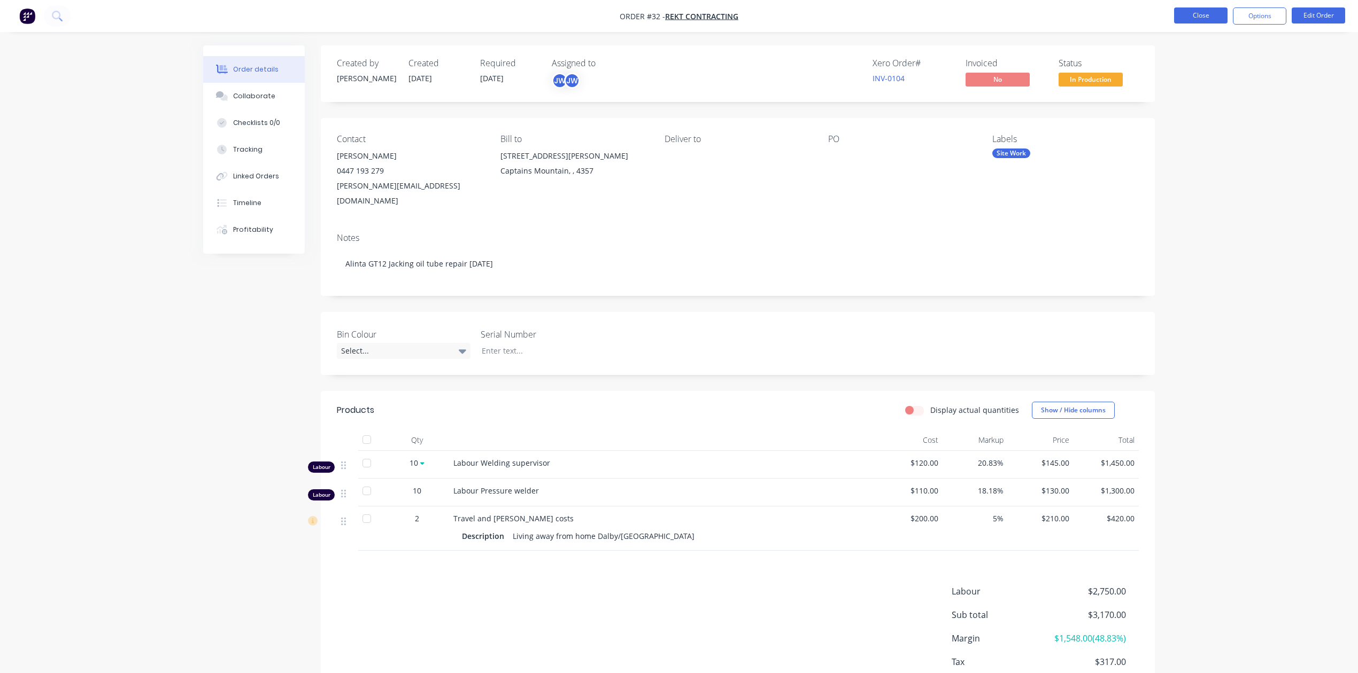
click at [1204, 18] on button "Close" at bounding box center [1200, 15] width 53 height 16
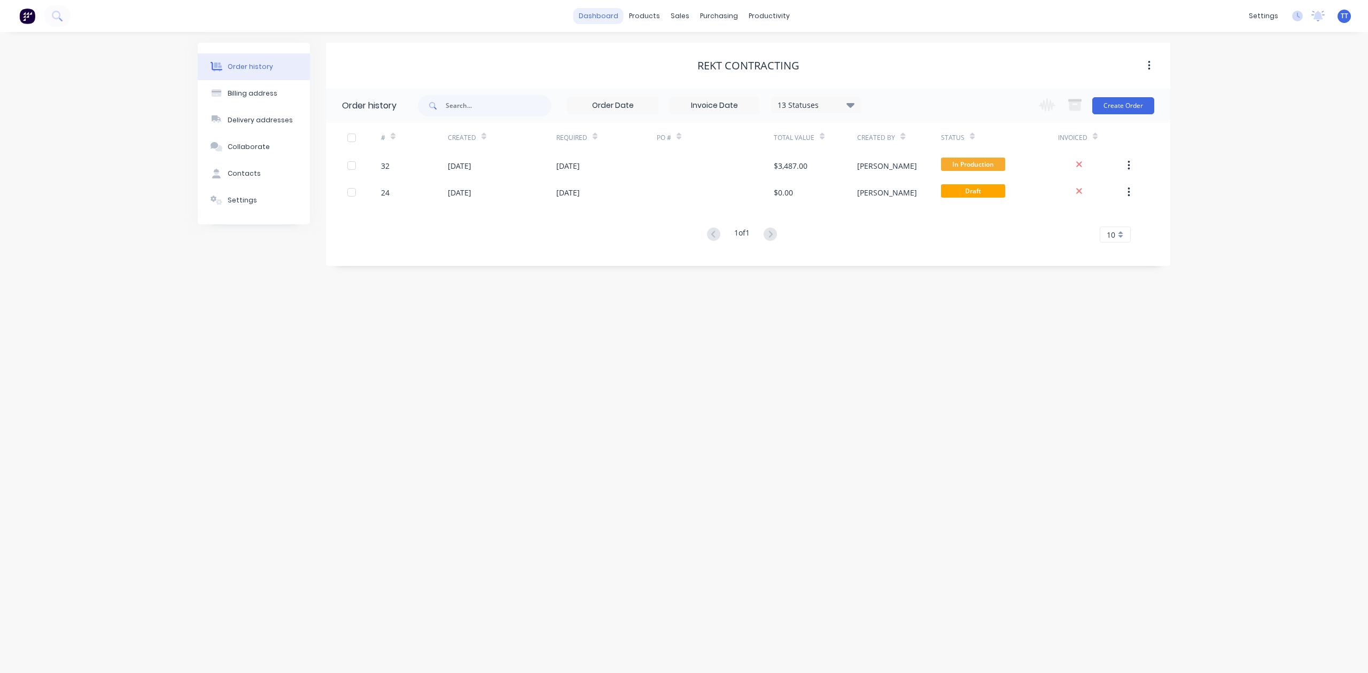
click at [603, 14] on link "dashboard" at bounding box center [599, 16] width 50 height 16
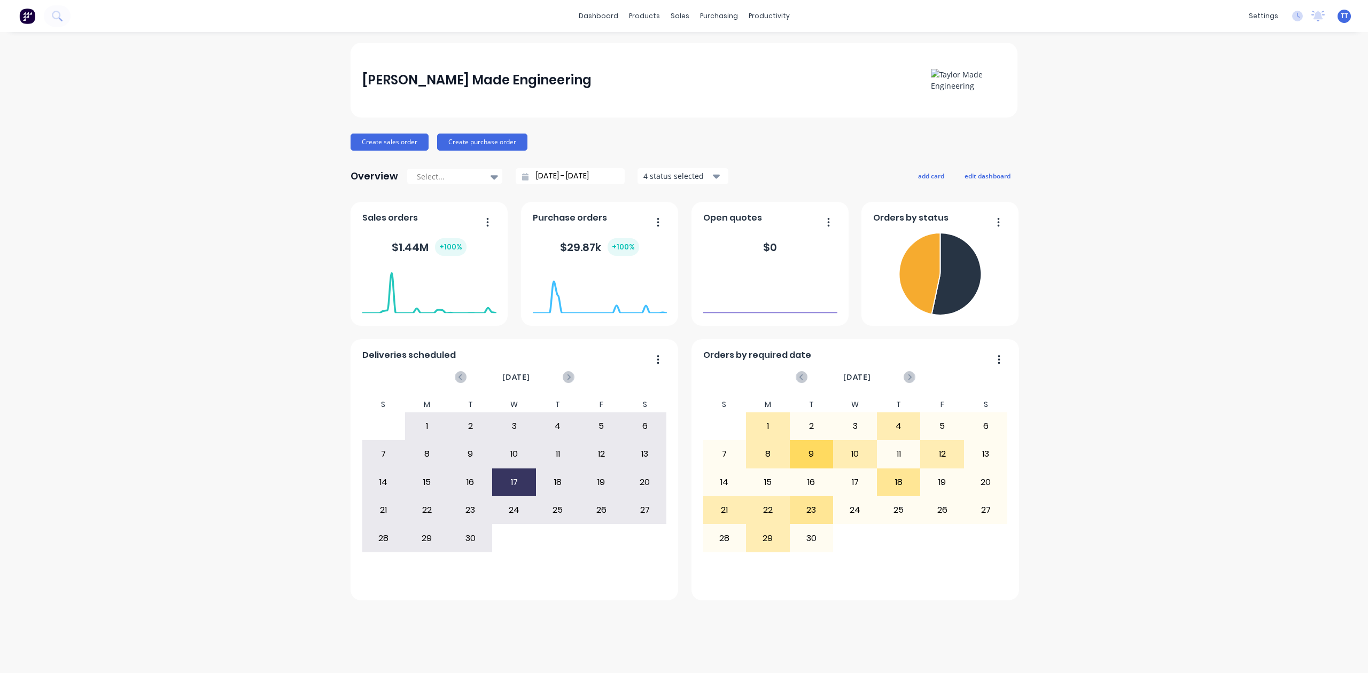
click at [1211, 405] on div "[PERSON_NAME] Made Engineering Create sales order Create purchase order Overvie…" at bounding box center [684, 353] width 1368 height 620
